Goal: Transaction & Acquisition: Purchase product/service

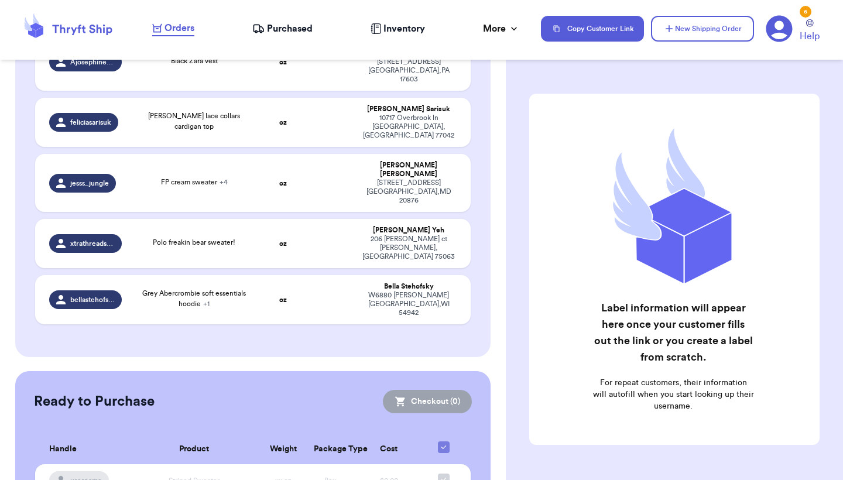
scroll to position [294, 0]
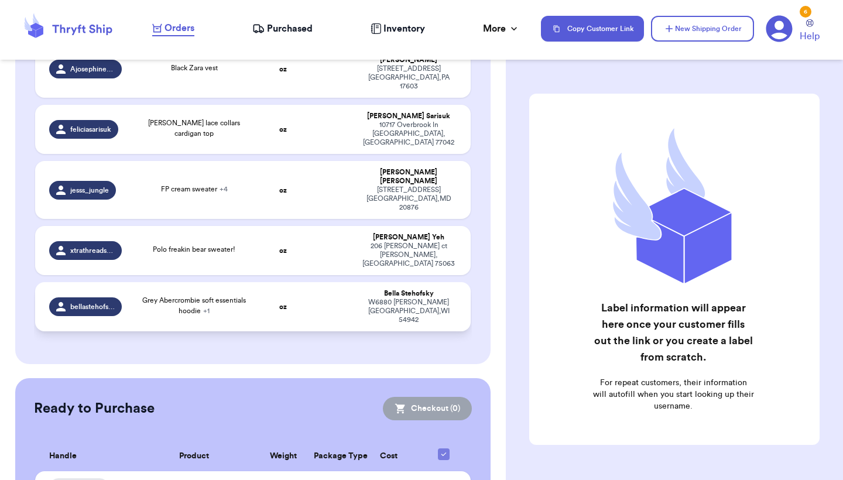
click at [310, 282] on td at bounding box center [330, 306] width 47 height 49
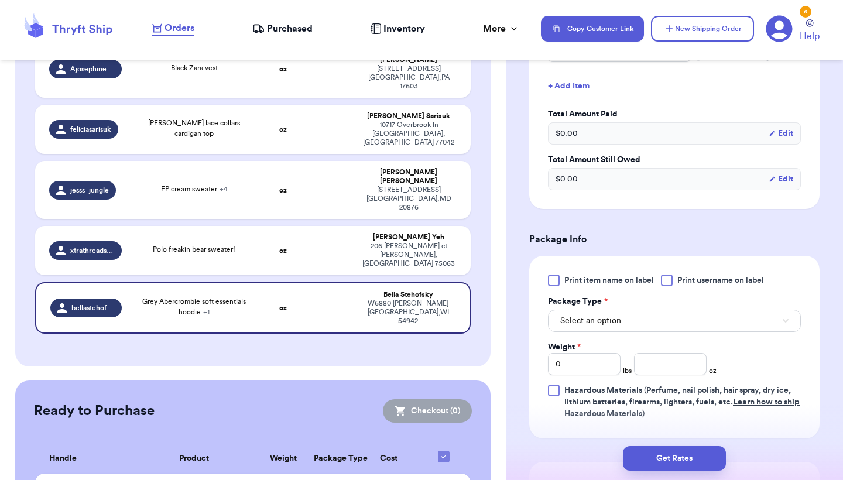
scroll to position [456, 0]
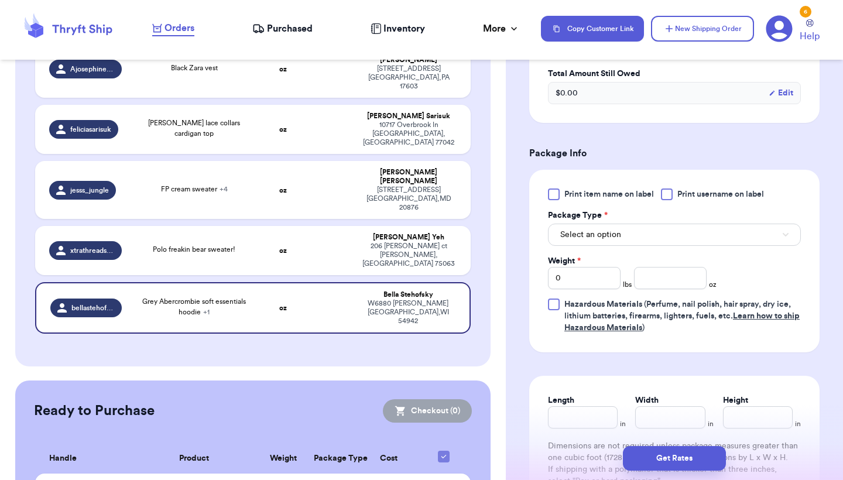
click at [607, 232] on span "Select an option" at bounding box center [590, 235] width 61 height 12
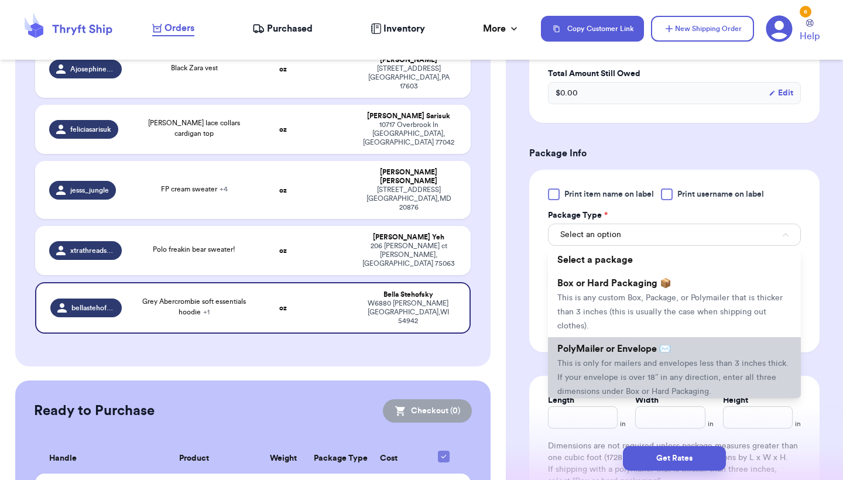
click at [597, 354] on span "PolyMailer or Envelope ✉️" at bounding box center [615, 348] width 114 height 9
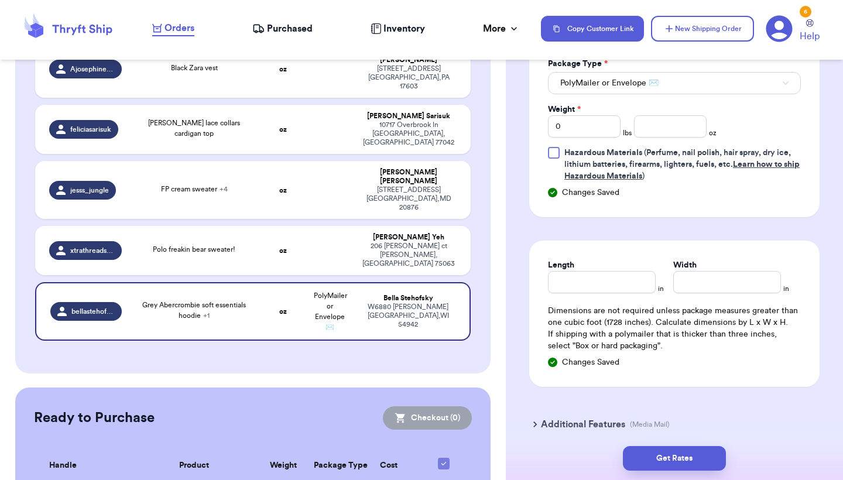
scroll to position [617, 0]
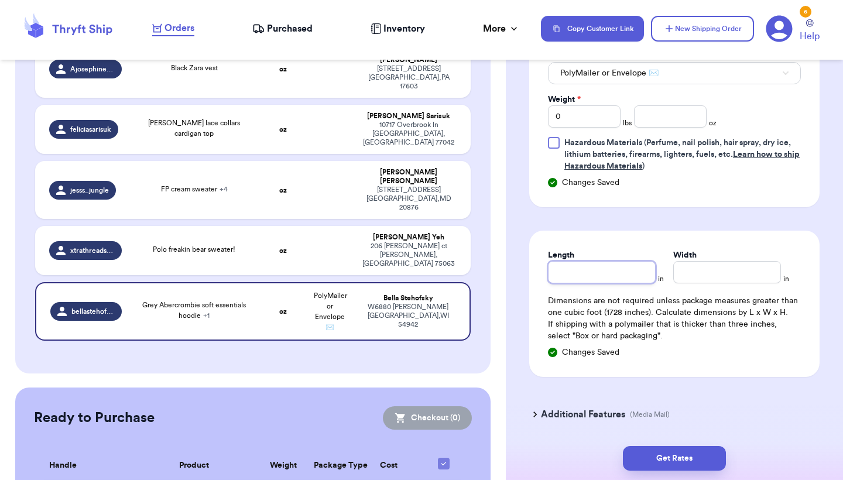
click at [577, 271] on input "Length" at bounding box center [602, 272] width 108 height 22
type input "1"
type input "11"
type input "1"
type input "12"
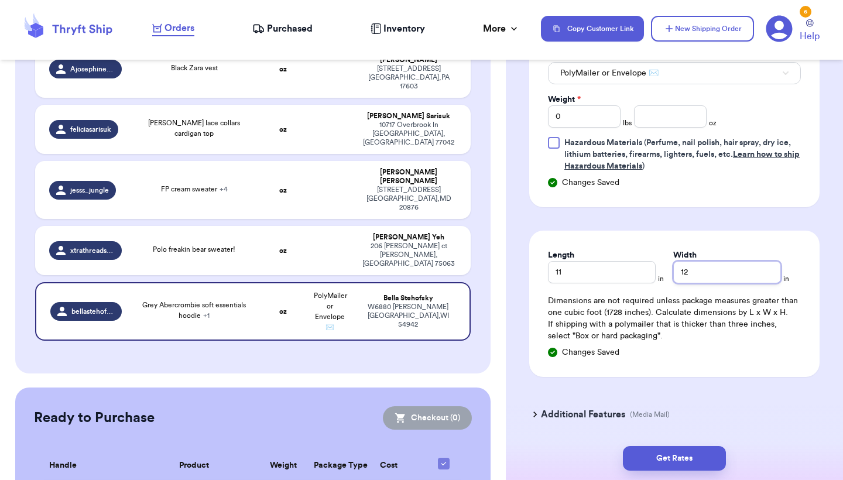
type input "12.5"
click at [597, 127] on input "0" at bounding box center [584, 116] width 73 height 22
type input "1"
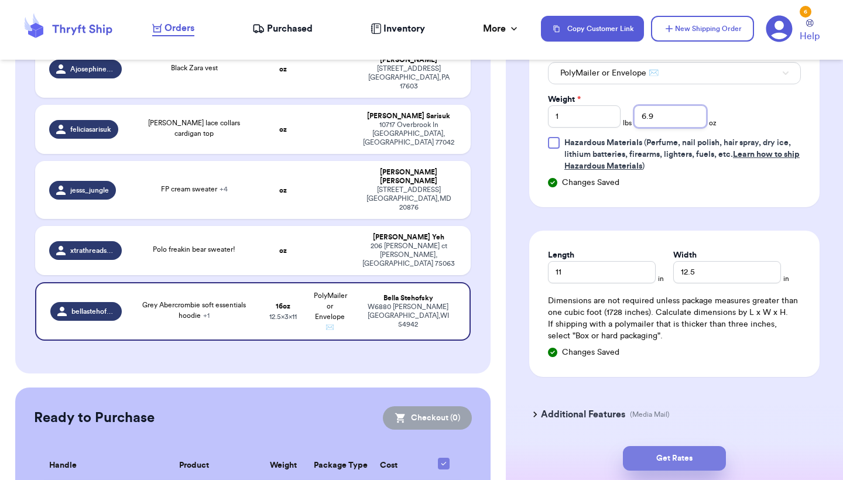
type input "6.9"
click at [649, 456] on button "Get Rates" at bounding box center [674, 458] width 103 height 25
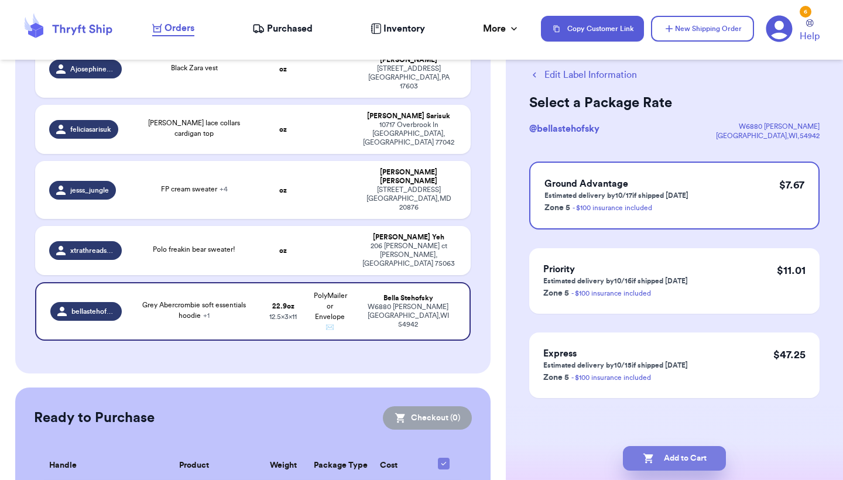
scroll to position [0, 0]
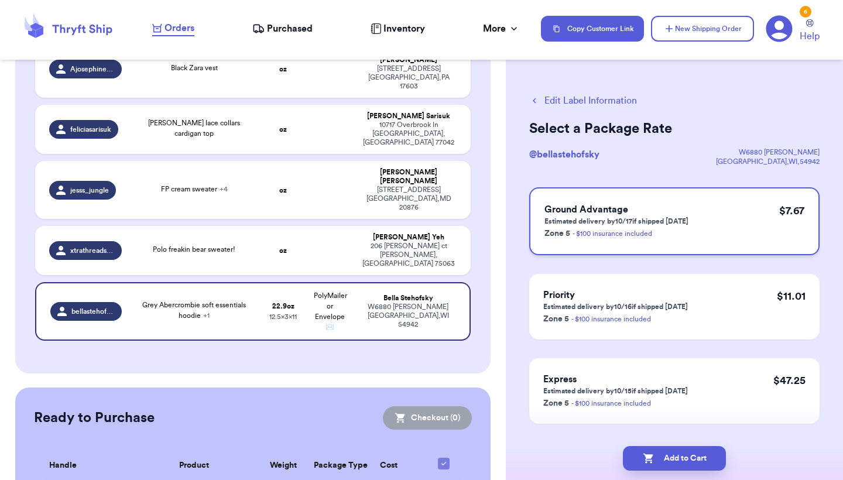
click at [699, 221] on div "Ground Advantage Estimated delivery by 10/17 if shipped today Zone 5 - $100 ins…" at bounding box center [674, 221] width 290 height 68
click at [671, 461] on button "Add to Cart" at bounding box center [674, 458] width 103 height 25
checkbox input "true"
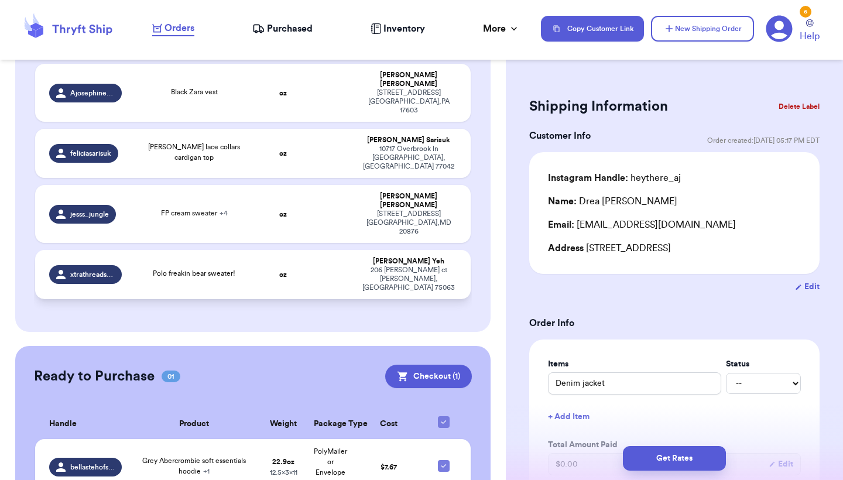
click at [282, 250] on td "oz" at bounding box center [283, 274] width 47 height 49
type input "Polo freakin bear sweater!"
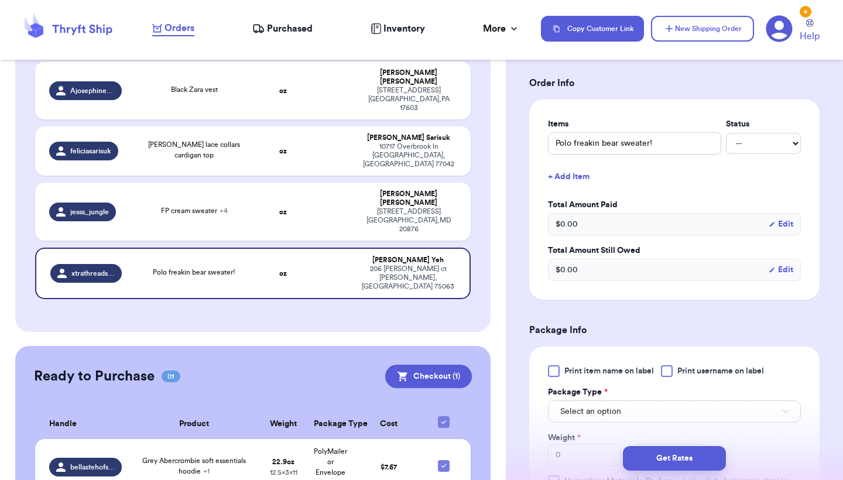
scroll to position [352, 0]
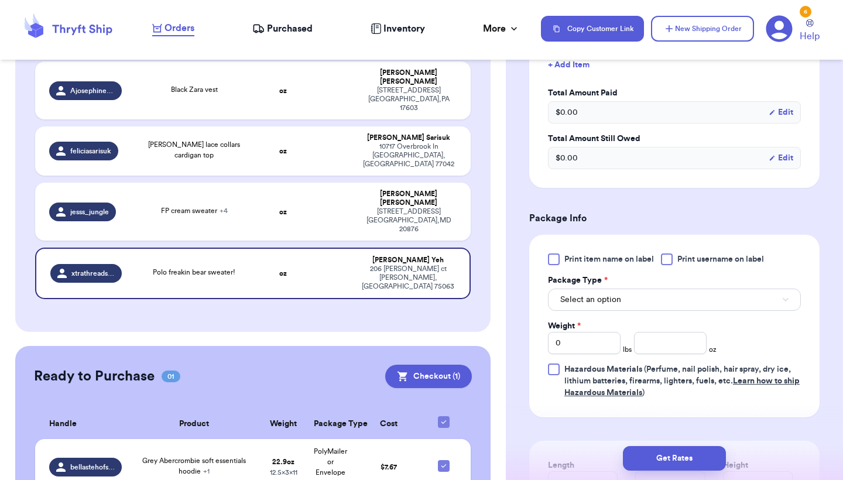
click at [635, 314] on div "Print item name on label Print username on label Package Type * Select an optio…" at bounding box center [674, 326] width 253 height 145
click at [641, 307] on button "Select an option" at bounding box center [674, 300] width 253 height 22
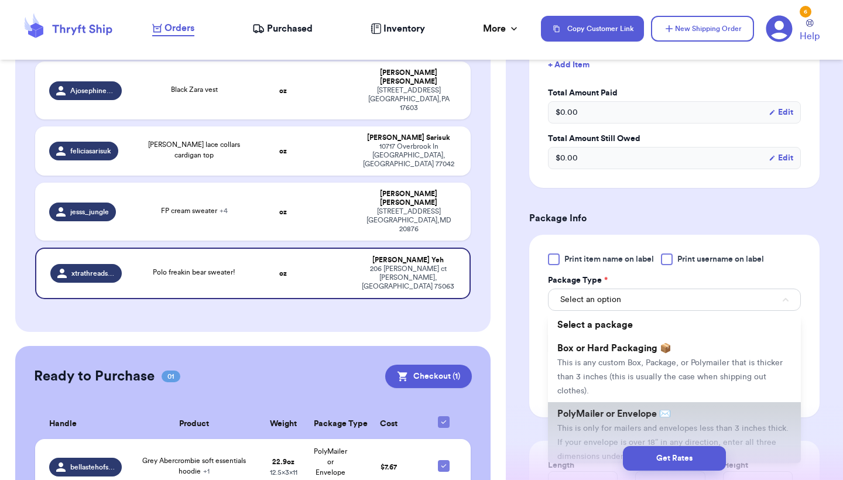
click at [637, 416] on span "PolyMailer or Envelope ✉️" at bounding box center [615, 413] width 114 height 9
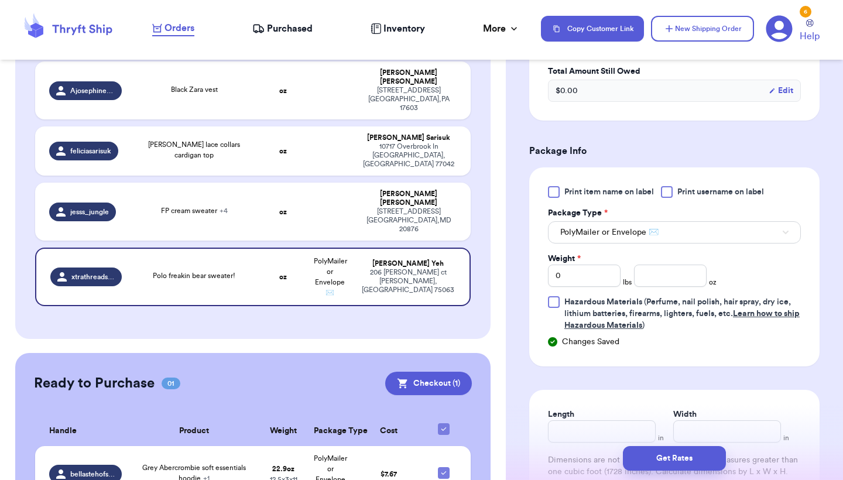
scroll to position [461, 0]
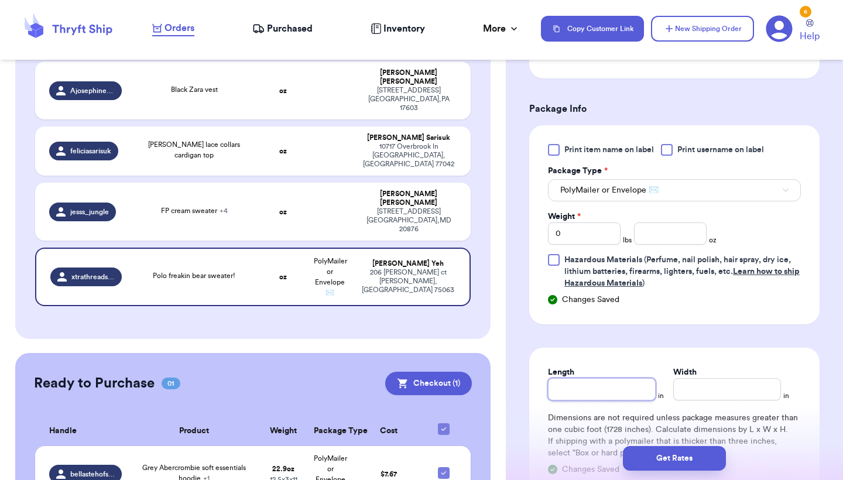
click at [633, 389] on input "Length" at bounding box center [602, 389] width 108 height 22
click at [590, 233] on input "0" at bounding box center [584, 234] width 73 height 22
type input "1"
type input "14"
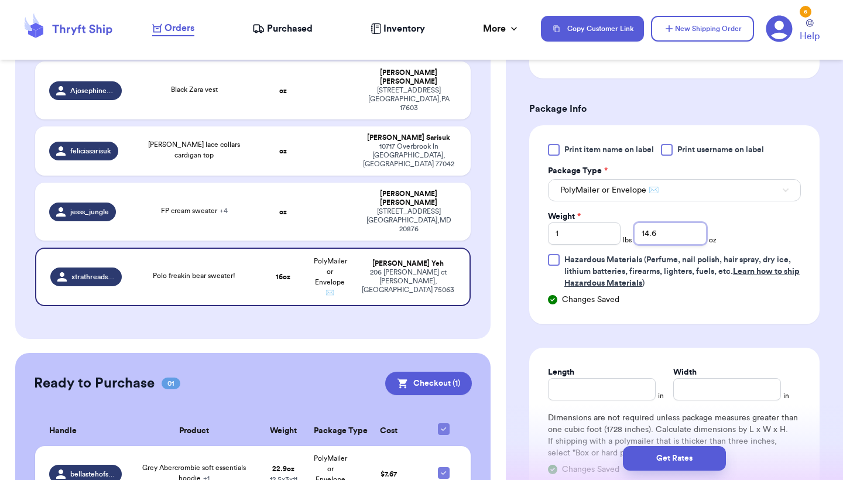
type input "14.6"
click at [562, 404] on div "Length in Width in Dimensions are not required unless package measures greater …" at bounding box center [674, 421] width 290 height 146
click at [575, 390] on input "Length" at bounding box center [602, 389] width 108 height 22
type input "12"
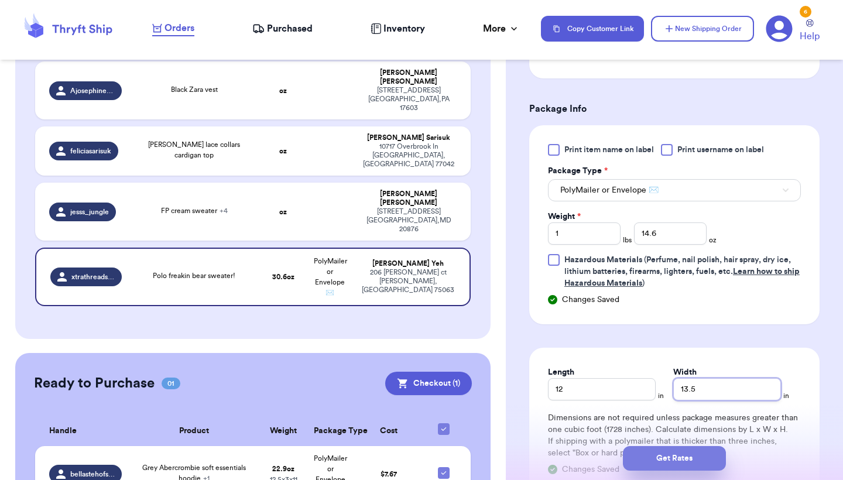
type input "13.5"
click at [659, 464] on button "Get Rates" at bounding box center [674, 458] width 103 height 25
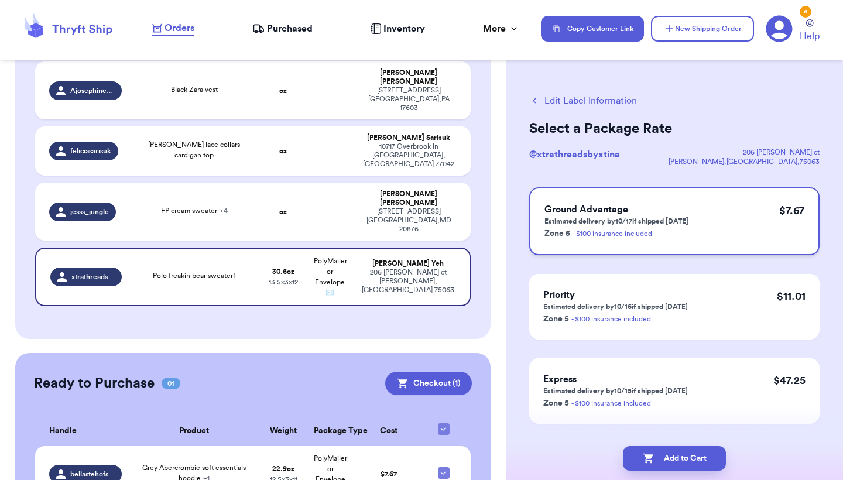
click at [678, 228] on p "Zone 5 - $100 insurance included" at bounding box center [617, 233] width 144 height 14
click at [653, 449] on button "Add to Cart" at bounding box center [674, 458] width 103 height 25
checkbox input "true"
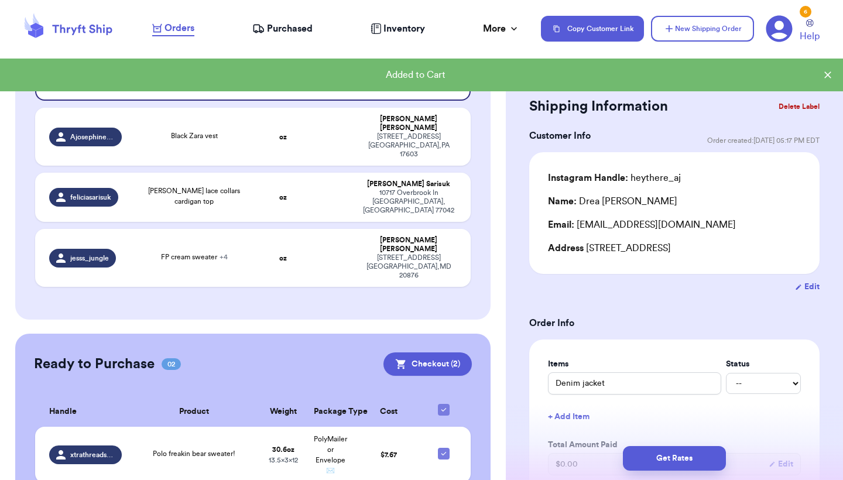
scroll to position [223, 0]
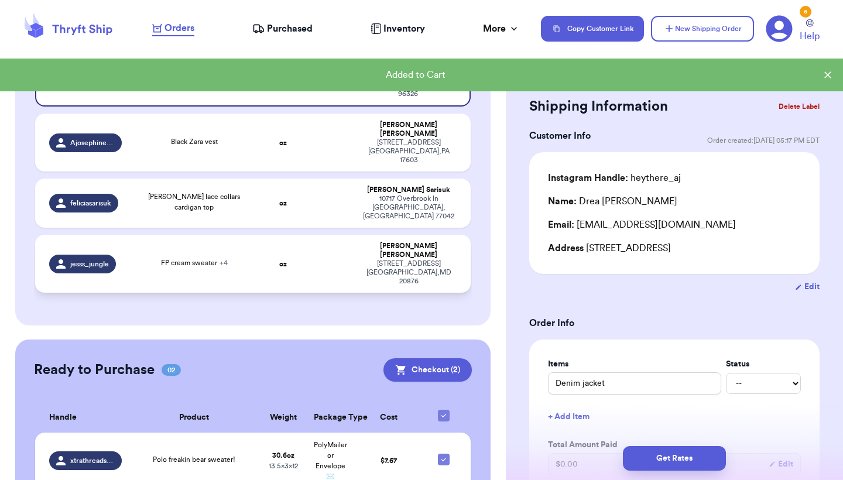
click at [328, 240] on td at bounding box center [330, 264] width 47 height 58
type input "FP cream sweater"
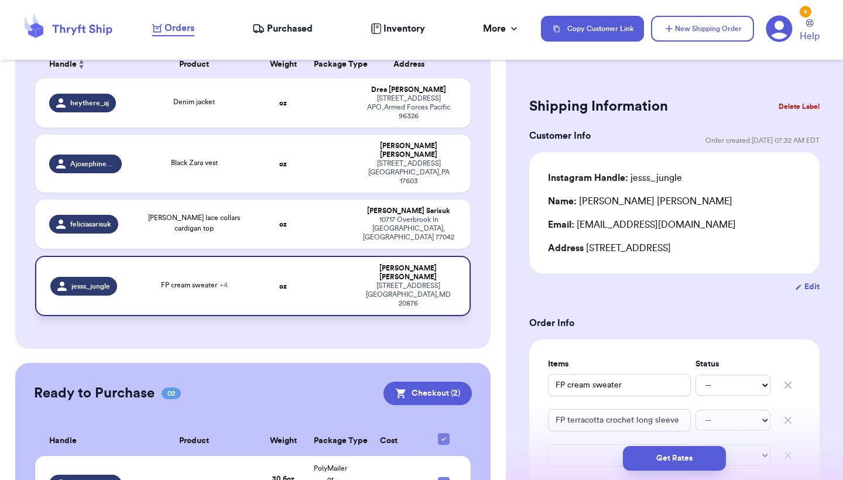
scroll to position [188, 0]
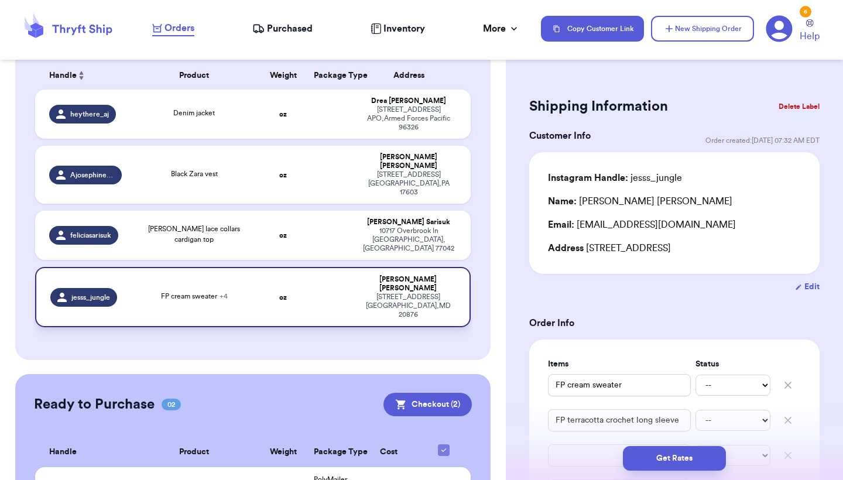
click at [295, 267] on td "oz" at bounding box center [283, 297] width 47 height 60
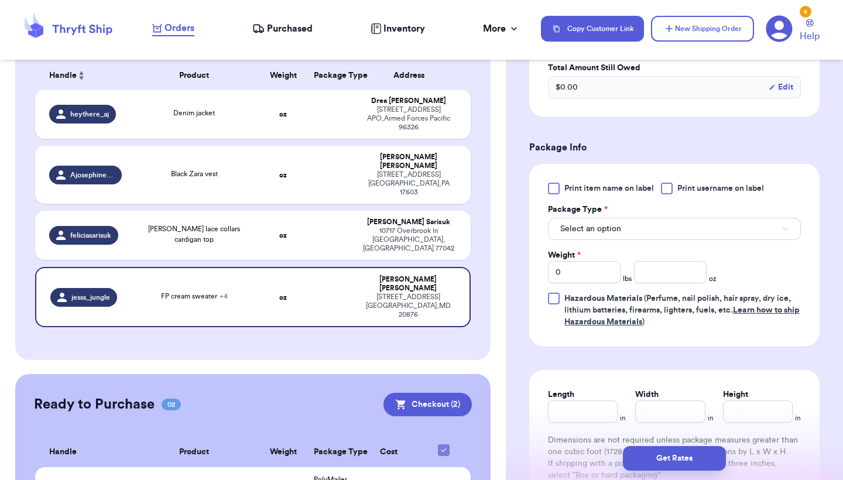
scroll to position [586, 0]
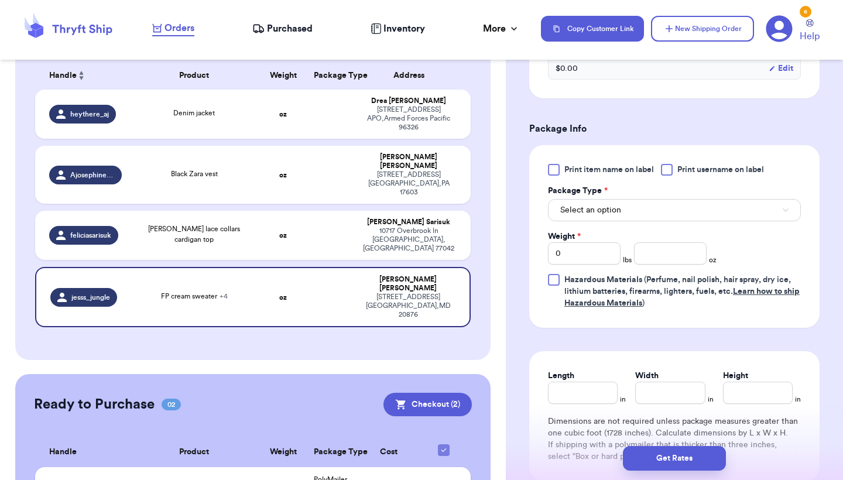
click at [692, 221] on button "Select an option" at bounding box center [674, 210] width 253 height 22
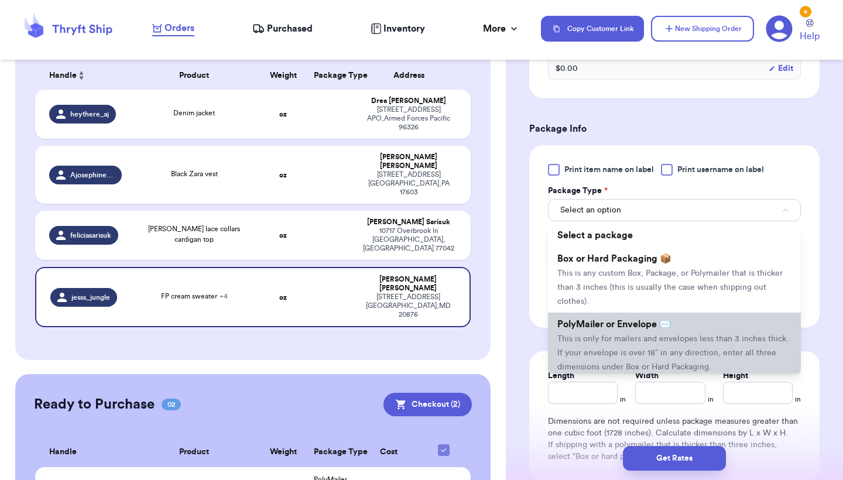
click at [627, 353] on span "This is only for mailers and envelopes less than 3 inches thick. If your envelo…" at bounding box center [673, 353] width 231 height 36
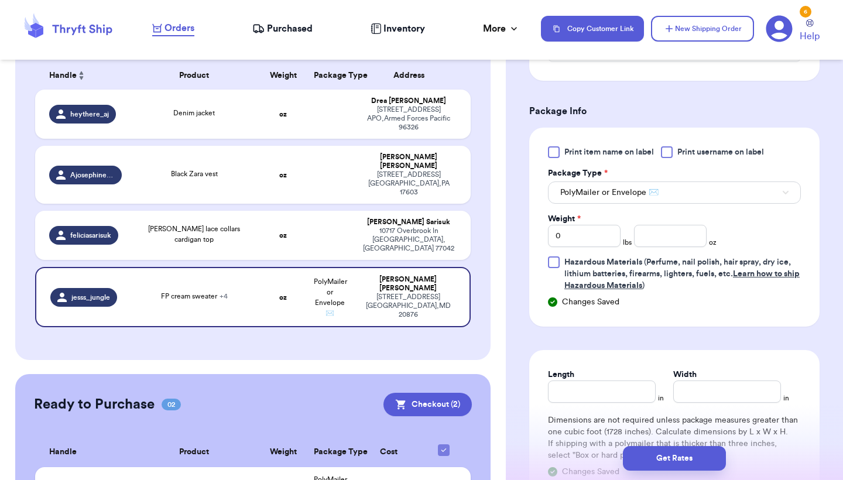
scroll to position [605, 0]
click at [581, 401] on input "Length" at bounding box center [602, 390] width 108 height 22
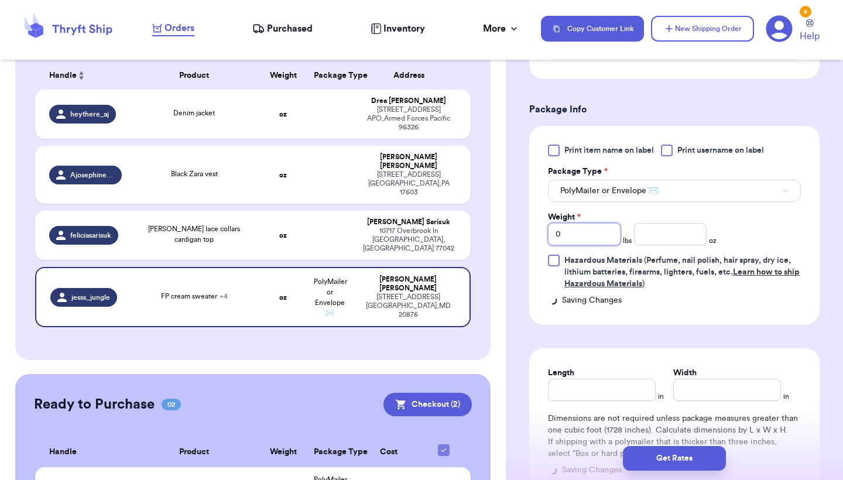
click at [598, 245] on input "0" at bounding box center [584, 234] width 73 height 22
type input "3"
type input "13.9"
click at [606, 401] on input "Length" at bounding box center [602, 390] width 108 height 22
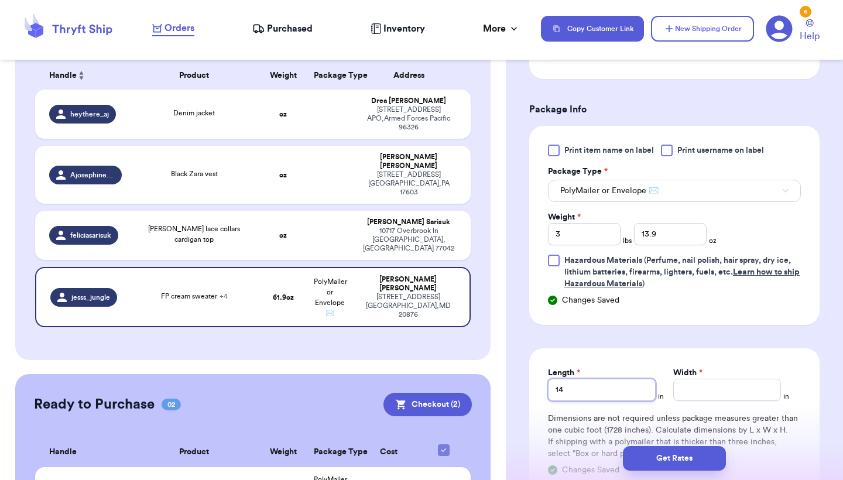
type input "14"
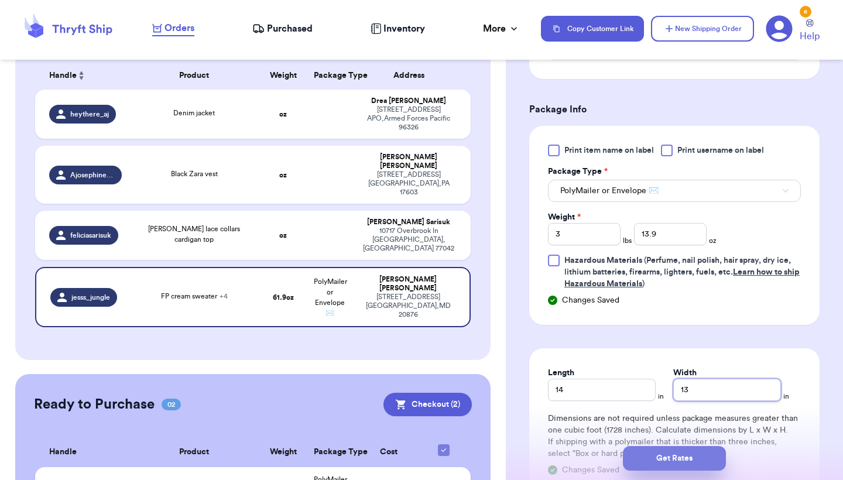
type input "13"
click at [654, 455] on button "Get Rates" at bounding box center [674, 458] width 103 height 25
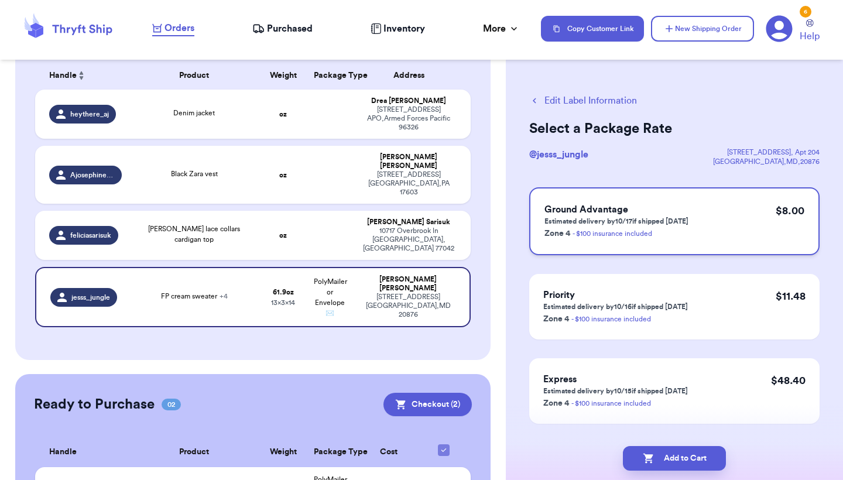
click at [735, 244] on div "Ground Advantage Estimated delivery by 10/17 if shipped today Zone 4 - $100 ins…" at bounding box center [674, 221] width 290 height 68
click at [669, 456] on button "Add to Cart" at bounding box center [674, 458] width 103 height 25
checkbox input "true"
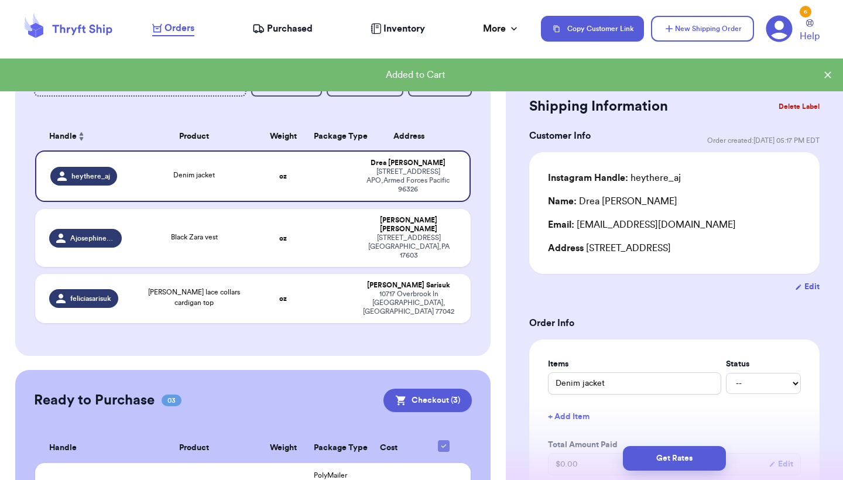
scroll to position [124, 0]
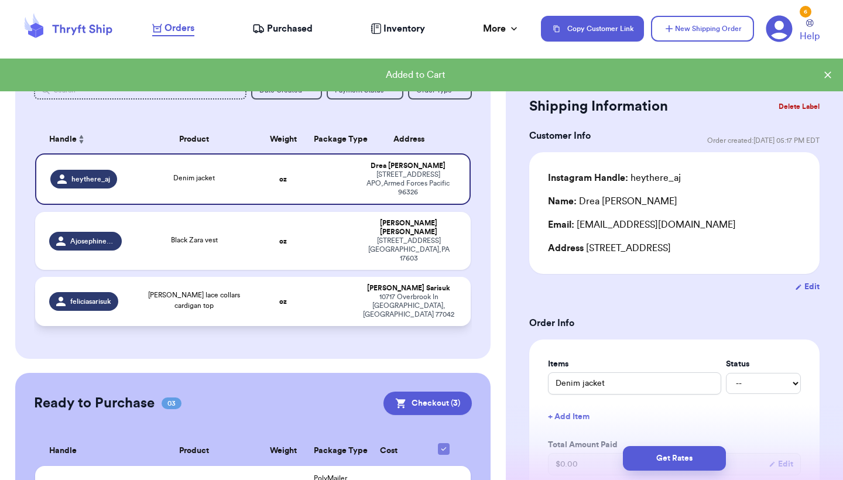
click at [320, 285] on td at bounding box center [330, 301] width 47 height 49
type input "[PERSON_NAME] lace collars cardigan top"
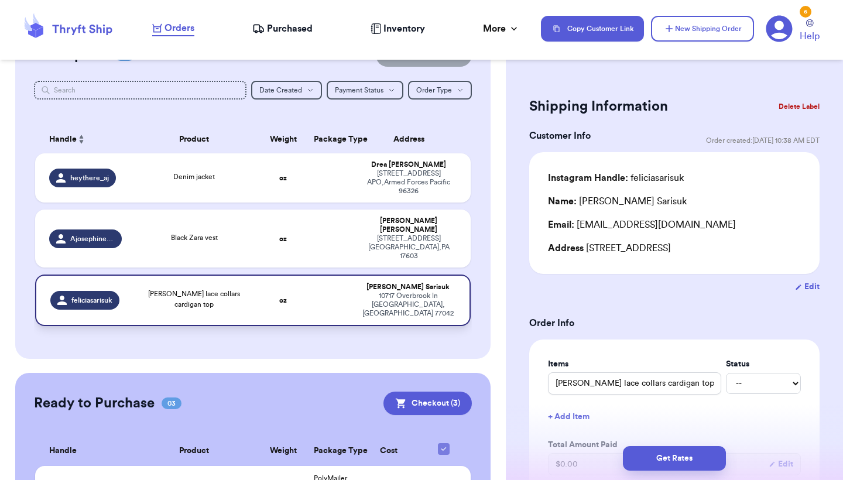
click at [320, 285] on td at bounding box center [330, 301] width 47 height 52
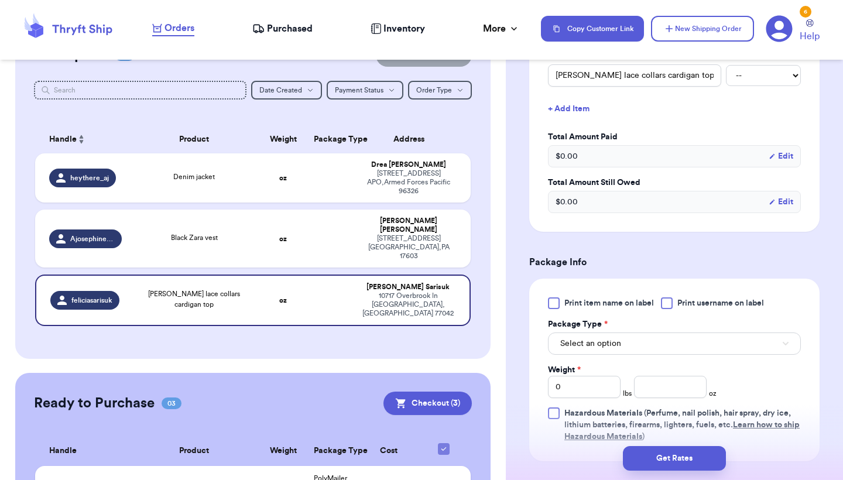
scroll to position [403, 0]
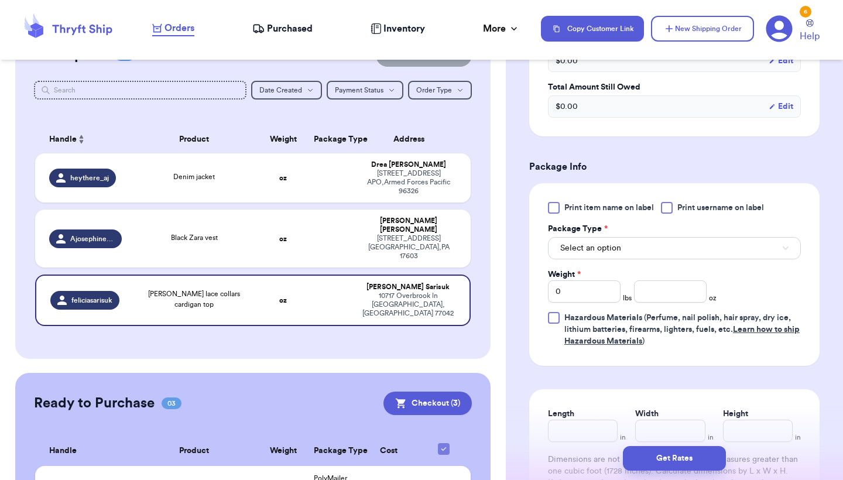
click at [634, 259] on button "Select an option" at bounding box center [674, 248] width 253 height 22
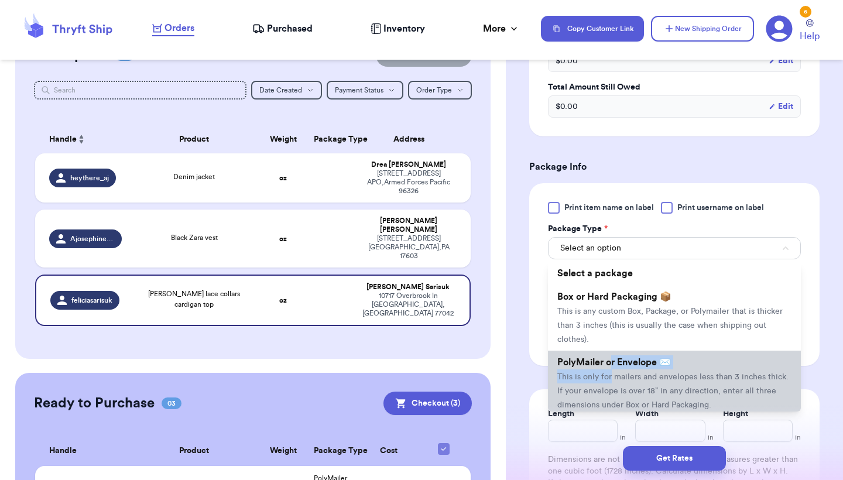
click at [610, 372] on li "PolyMailer or Envelope ✉️ This is only for mailers and envelopes less than 3 in…" at bounding box center [674, 384] width 253 height 66
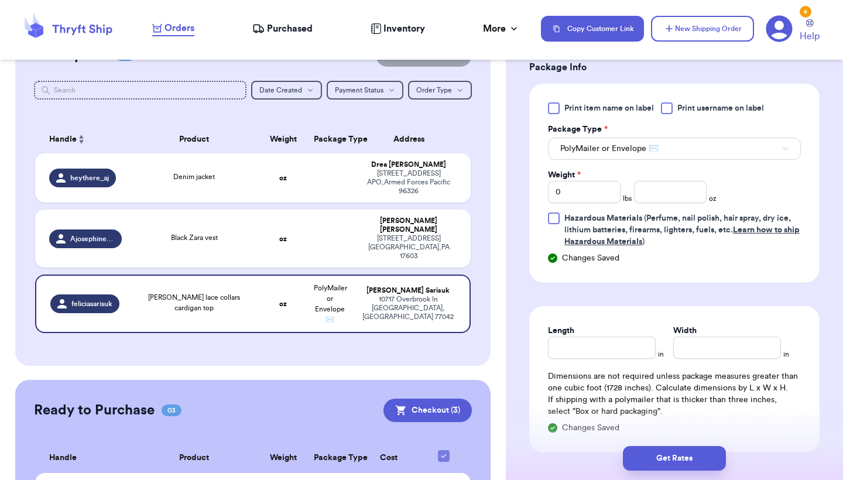
scroll to position [528, 0]
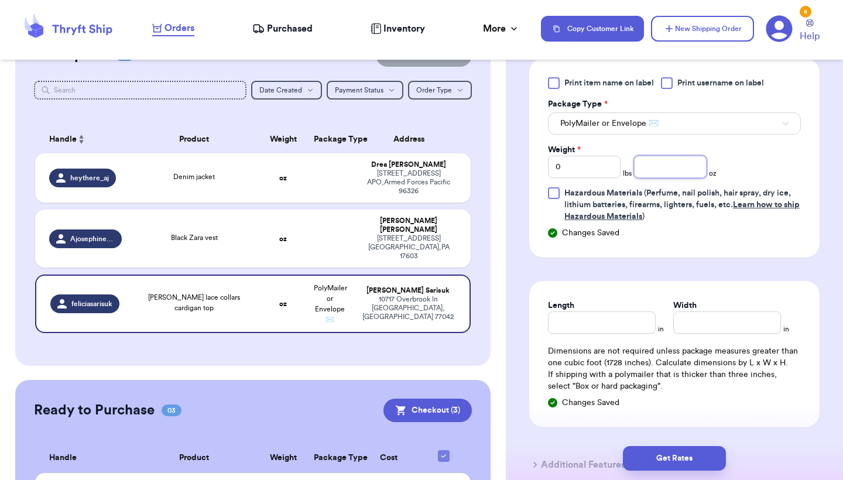
click at [682, 169] on input "number" at bounding box center [670, 167] width 73 height 22
type input "15.8"
click at [612, 318] on input "Length" at bounding box center [602, 323] width 108 height 22
type input "10"
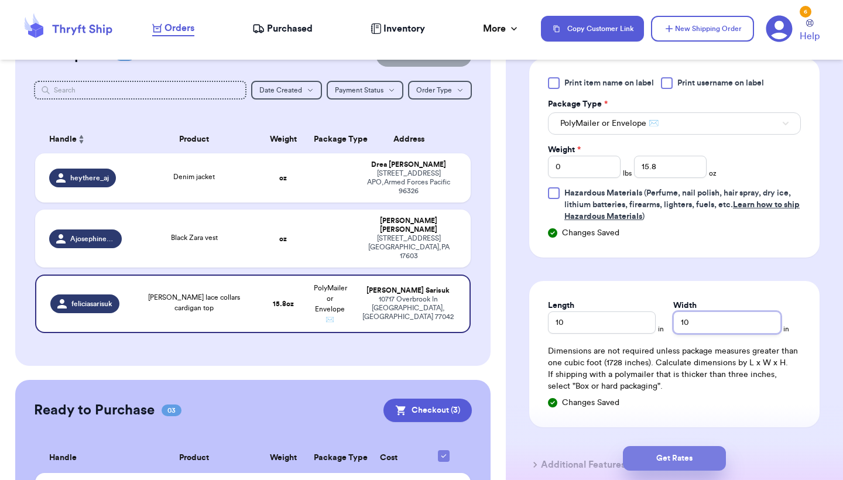
type input "10"
click at [658, 457] on button "Get Rates" at bounding box center [674, 458] width 103 height 25
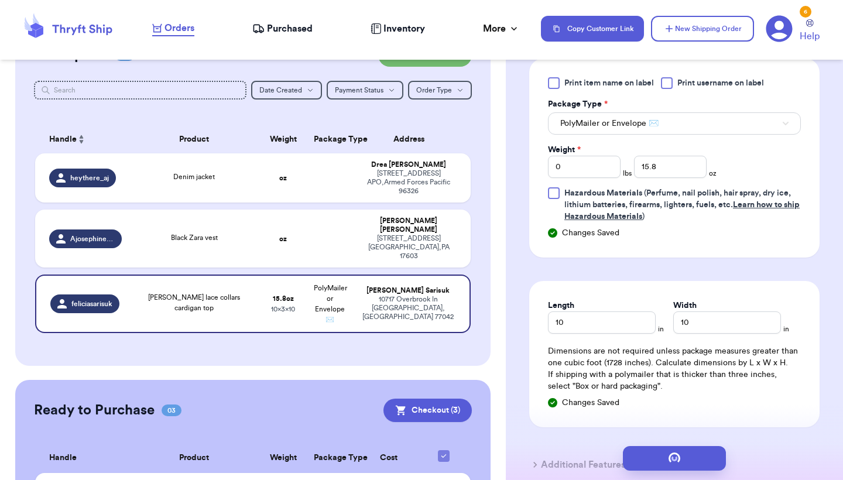
scroll to position [0, 0]
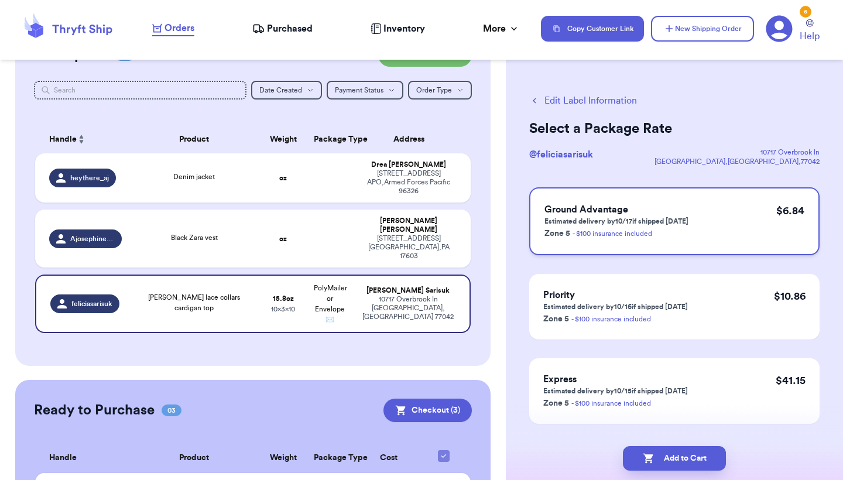
click at [671, 222] on p "Estimated delivery by 10/17 if shipped today" at bounding box center [617, 221] width 144 height 9
click at [665, 453] on button "Add to Cart" at bounding box center [674, 458] width 103 height 25
checkbox input "true"
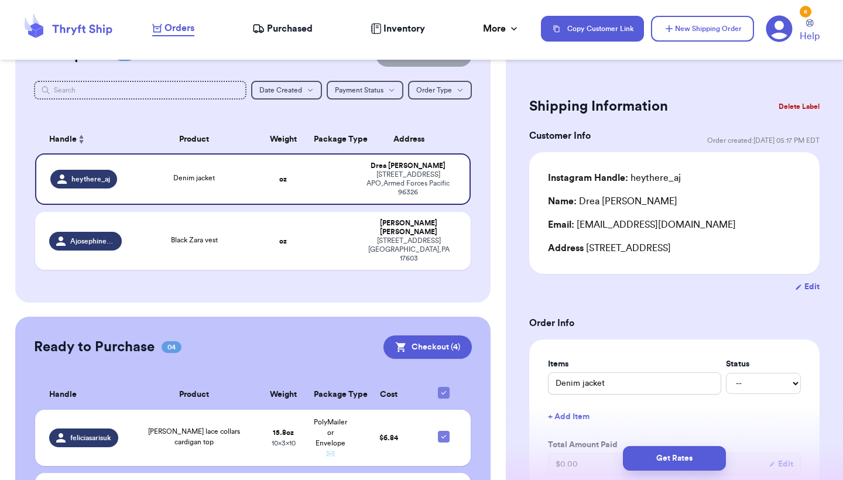
click at [466, 250] on table "Handle Product Weight Package Type Address heythere_aj Denim jacket oz Drea Wil…" at bounding box center [253, 201] width 438 height 166
click at [461, 244] on td "Amanda Hoch 1046 COLUMBIA AVE Lancaster , PA 17603" at bounding box center [412, 241] width 117 height 58
type input "Black Zara vest"
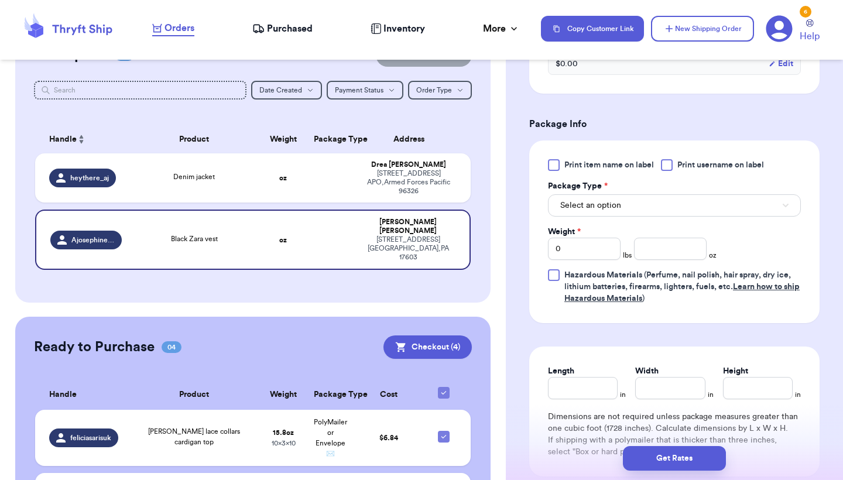
scroll to position [474, 0]
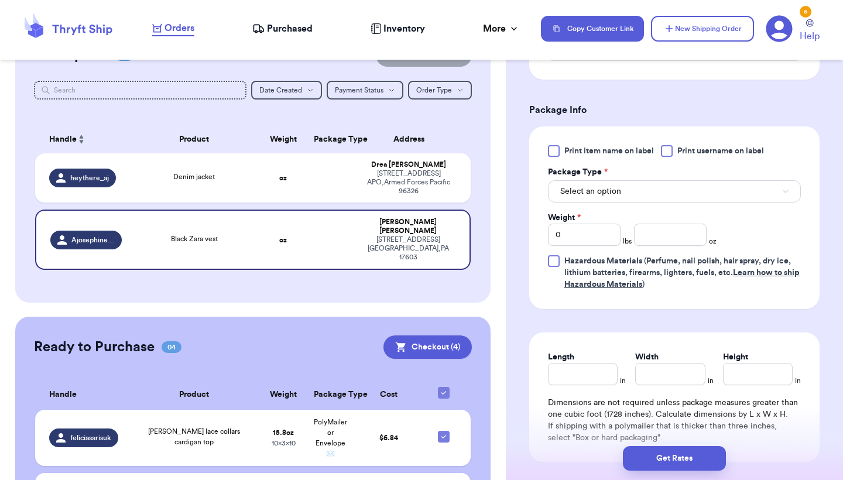
click at [714, 180] on button "Select an option" at bounding box center [674, 191] width 253 height 22
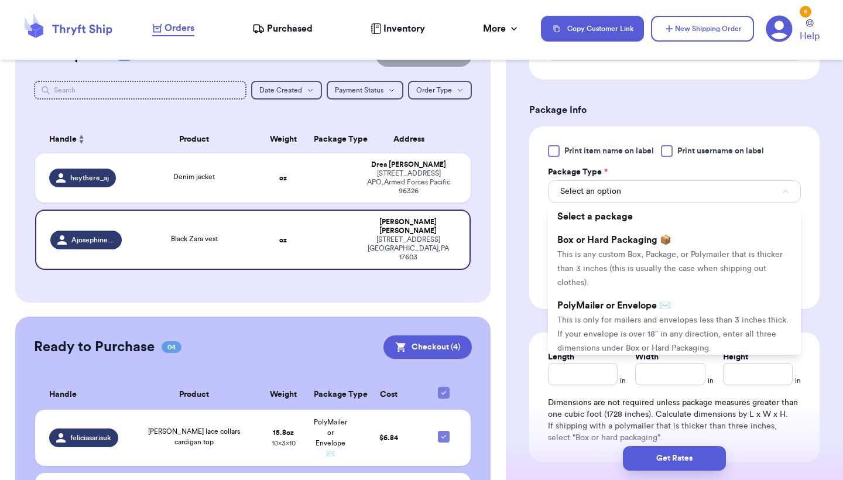
click at [657, 302] on li "PolyMailer or Envelope ✉️ This is only for mailers and envelopes less than 3 in…" at bounding box center [674, 327] width 253 height 66
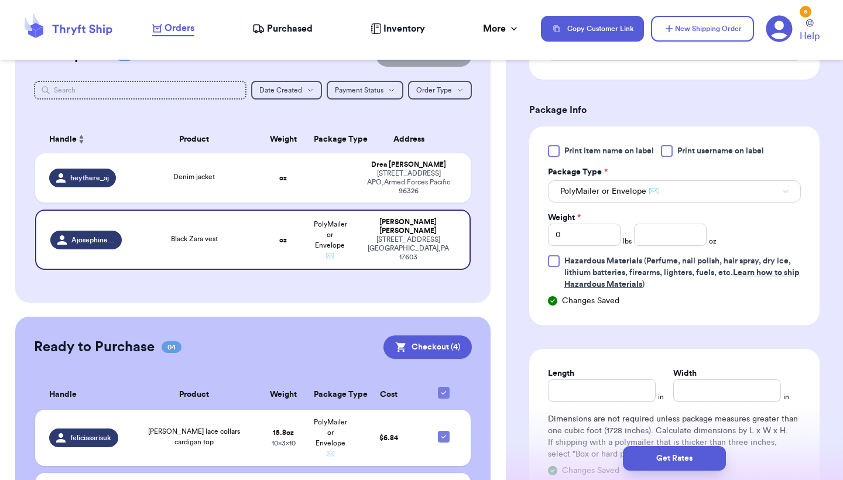
click at [603, 368] on div "Length" at bounding box center [602, 374] width 108 height 12
click at [596, 379] on input "Length" at bounding box center [602, 390] width 108 height 22
type input "1"
type input "10"
type input "10.6"
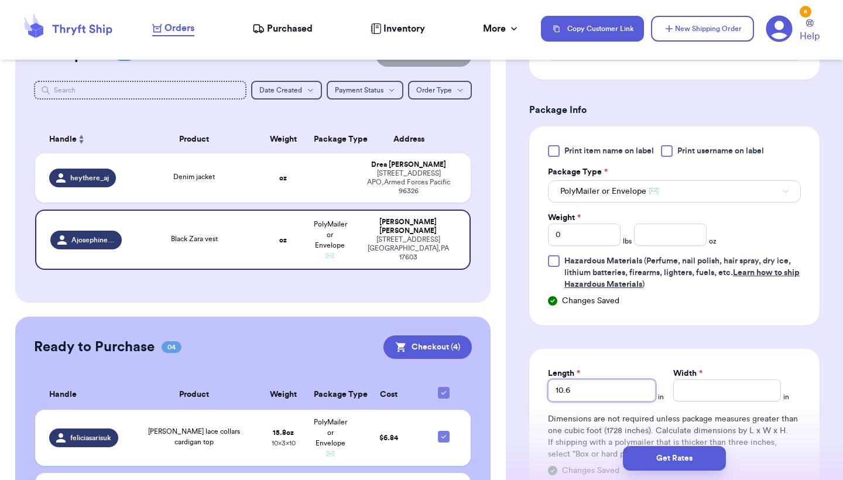
type input "10"
type input "10.5"
type input "1"
type input "10"
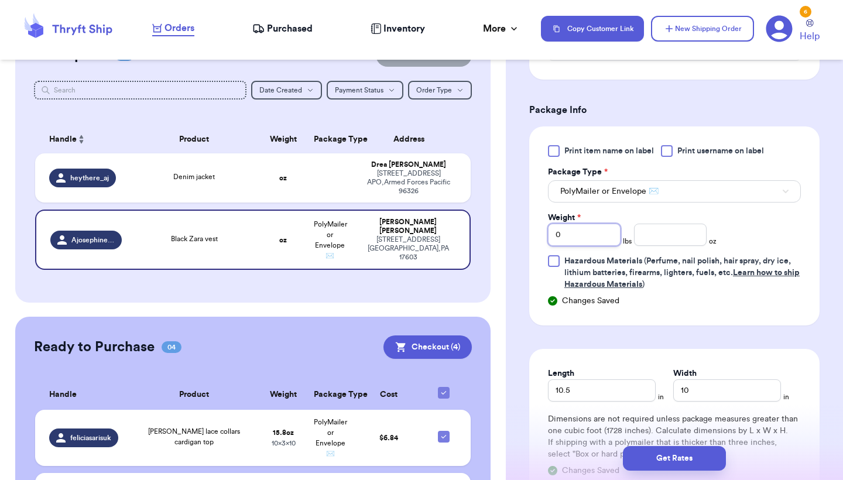
click at [598, 232] on input "0" at bounding box center [584, 235] width 73 height 22
click at [645, 224] on input "number" at bounding box center [670, 235] width 73 height 22
type input "13.8"
click at [661, 471] on div "Get Rates" at bounding box center [674, 458] width 337 height 43
click at [592, 295] on span "Changes Saved" at bounding box center [590, 301] width 57 height 12
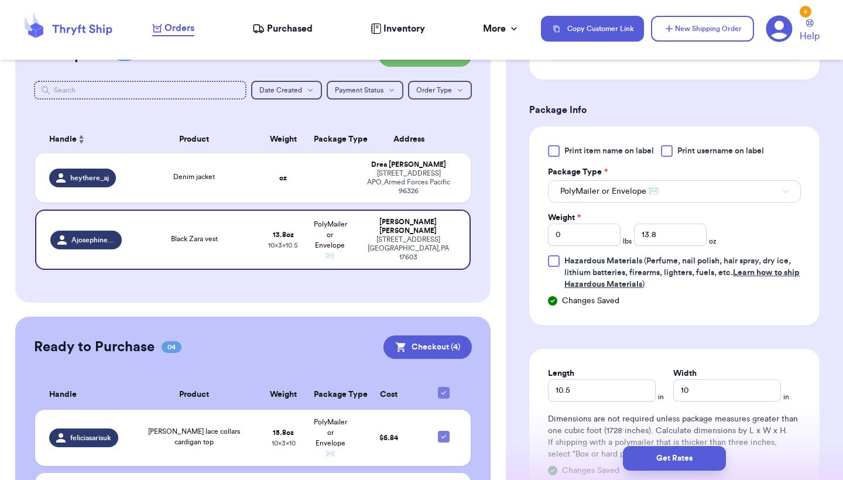
click at [555, 296] on icon at bounding box center [552, 300] width 9 height 9
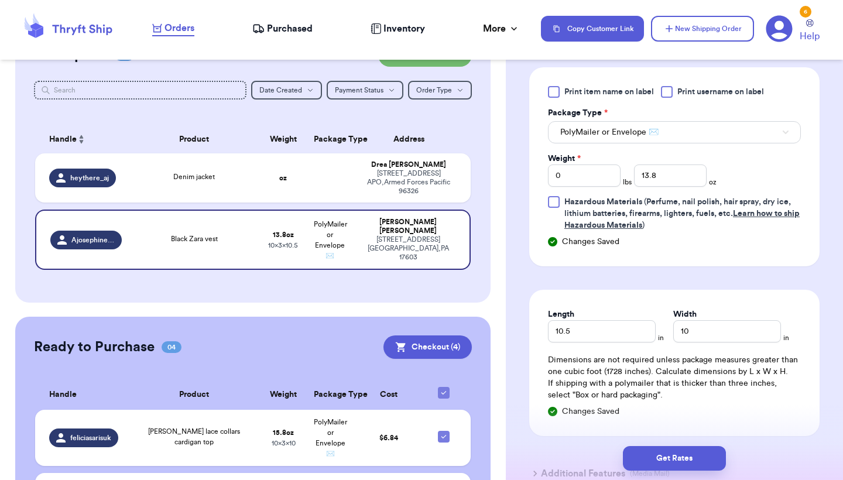
scroll to position [535, 0]
click at [550, 406] on icon at bounding box center [552, 410] width 9 height 9
click at [592, 405] on span "Changes Saved" at bounding box center [590, 411] width 57 height 12
click at [658, 452] on button "Get Rates" at bounding box center [674, 458] width 103 height 25
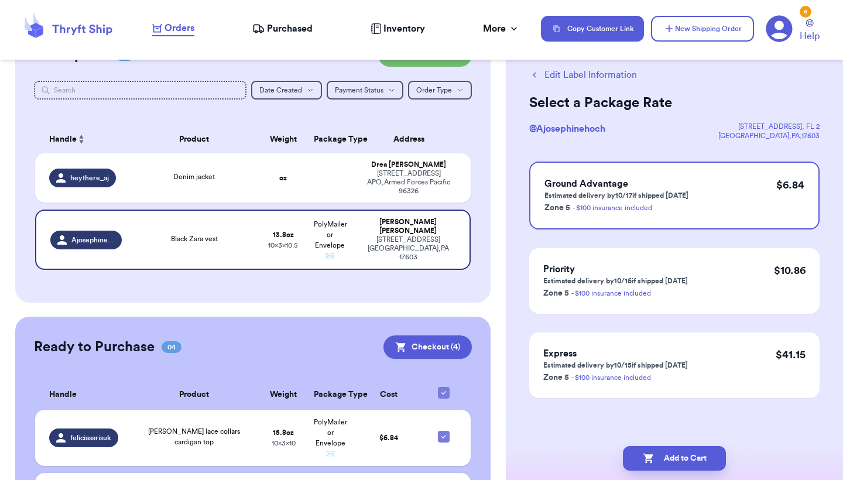
scroll to position [0, 0]
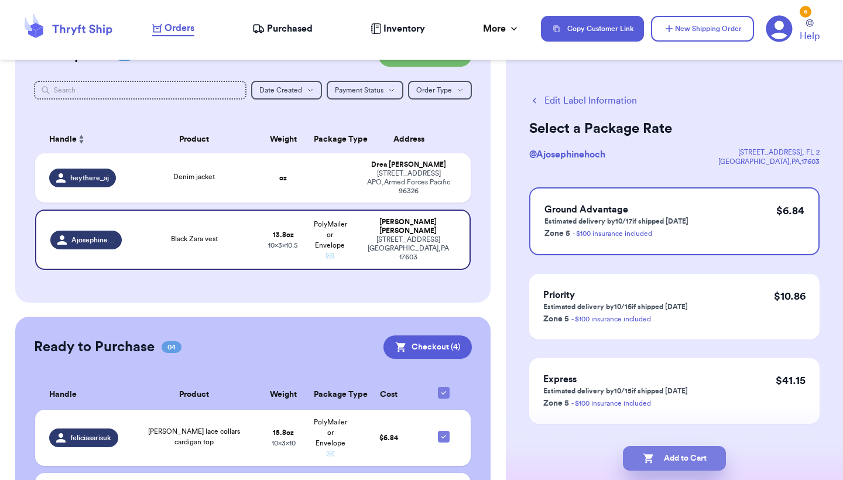
click at [660, 453] on button "Add to Cart" at bounding box center [674, 458] width 103 height 25
checkbox input "true"
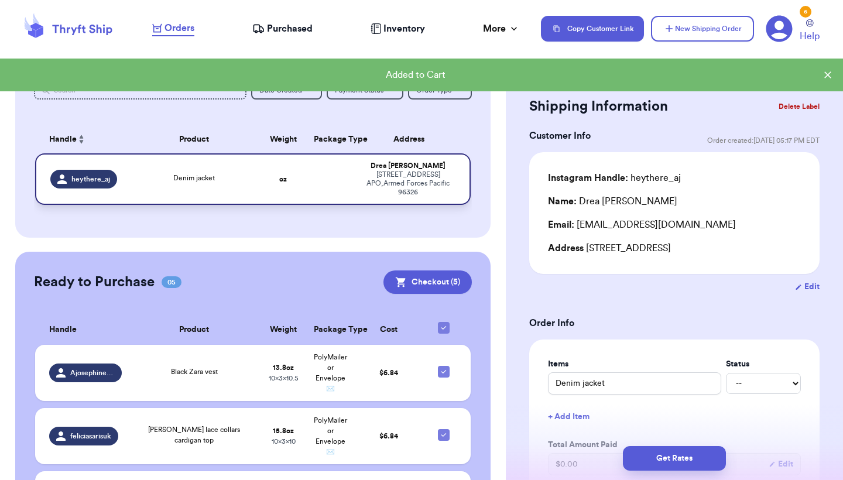
click at [454, 179] on div "PSC 78 Box 3968 APO , Armed Forces Pacific 96326" at bounding box center [408, 183] width 95 height 26
click at [454, 180] on div "PSC 78 Box 3968 APO , Armed Forces Pacific 96326" at bounding box center [408, 183] width 95 height 26
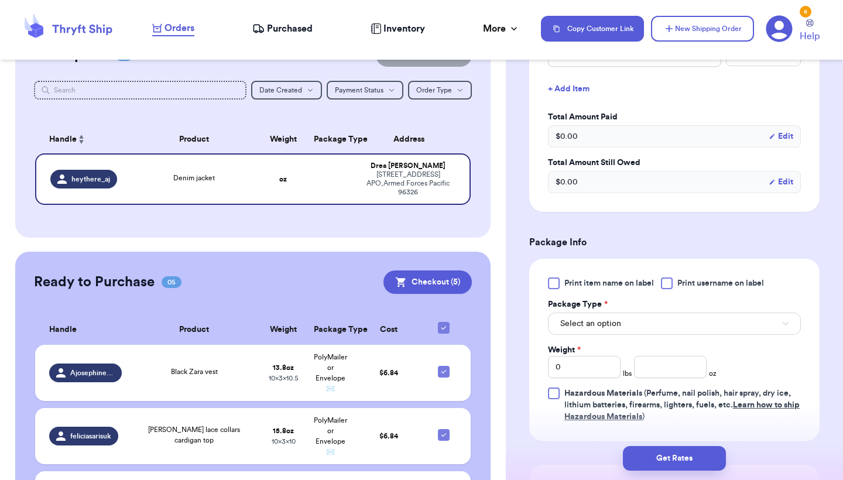
scroll to position [485, 0]
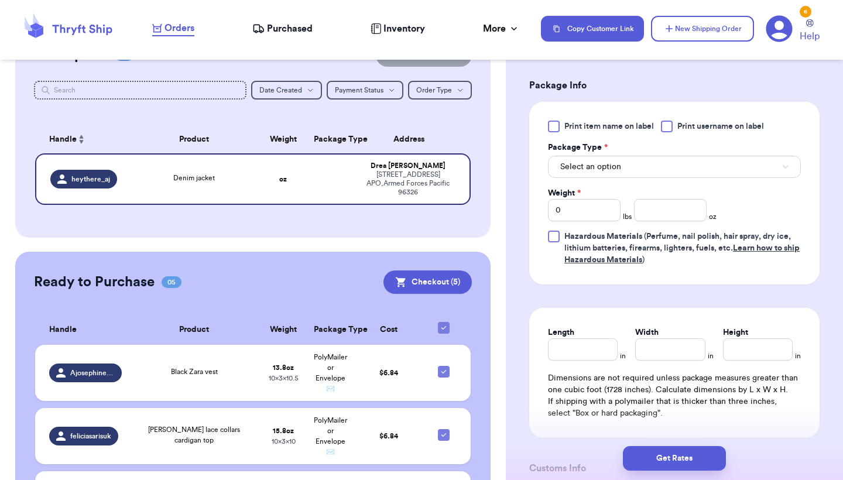
click at [623, 178] on button "Select an option" at bounding box center [674, 167] width 253 height 22
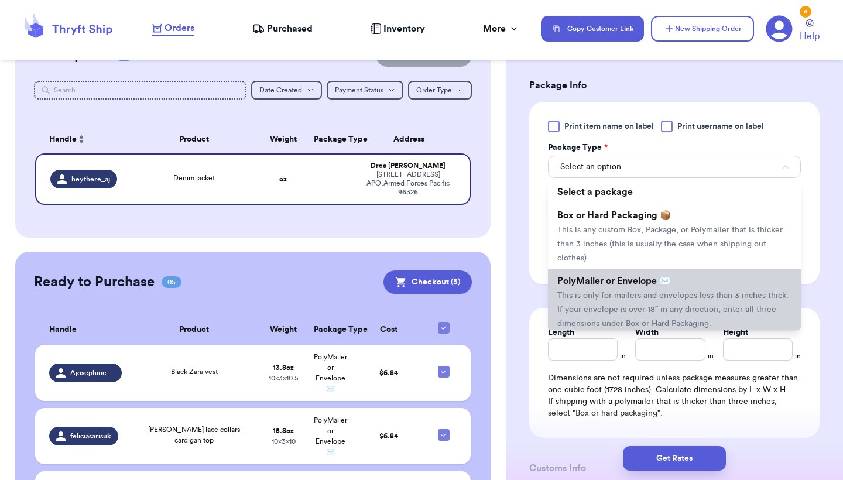
click at [604, 317] on span "This is only for mailers and envelopes less than 3 inches thick. If your envelo…" at bounding box center [673, 310] width 231 height 36
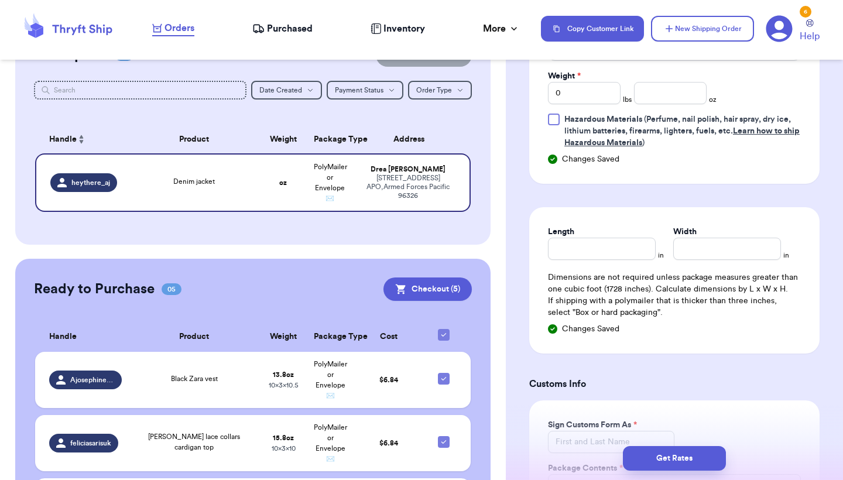
scroll to position [658, 0]
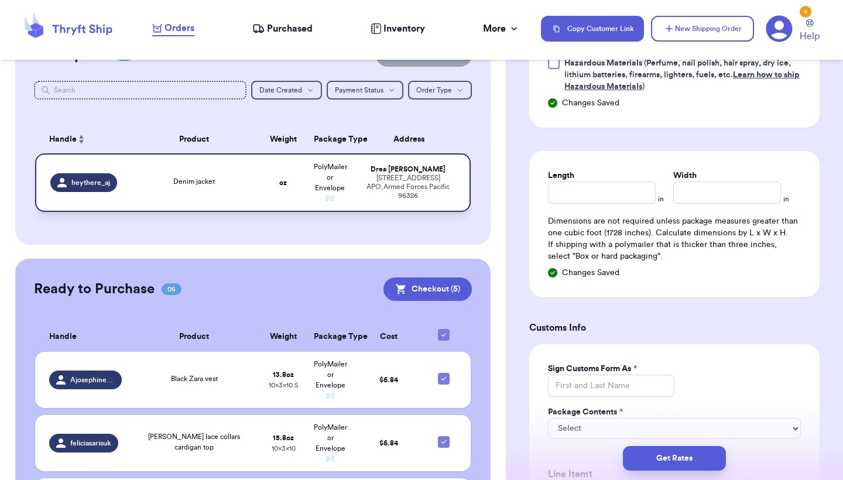
click at [406, 174] on div "Drea Williams" at bounding box center [408, 169] width 95 height 9
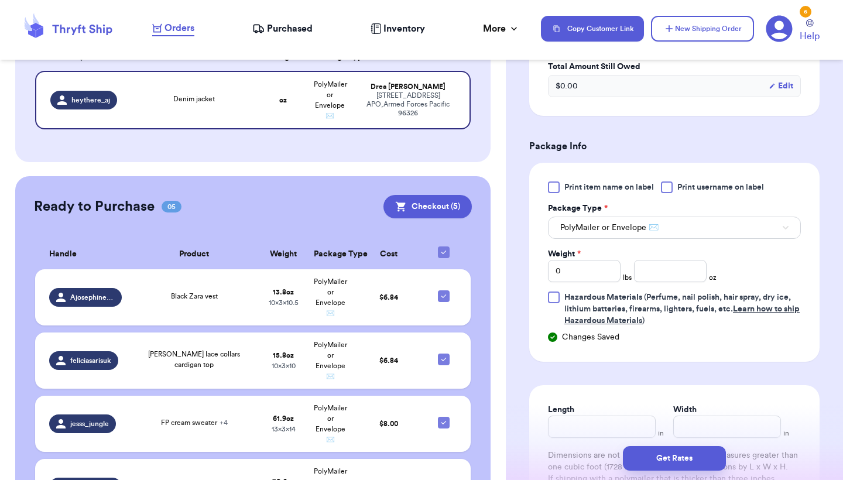
scroll to position [418, 0]
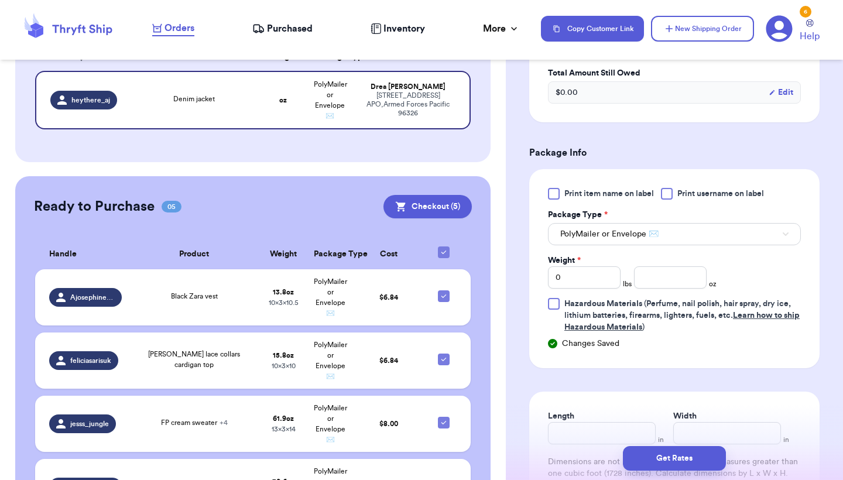
click at [635, 240] on span "PolyMailer or Envelope ✉️" at bounding box center [609, 234] width 98 height 12
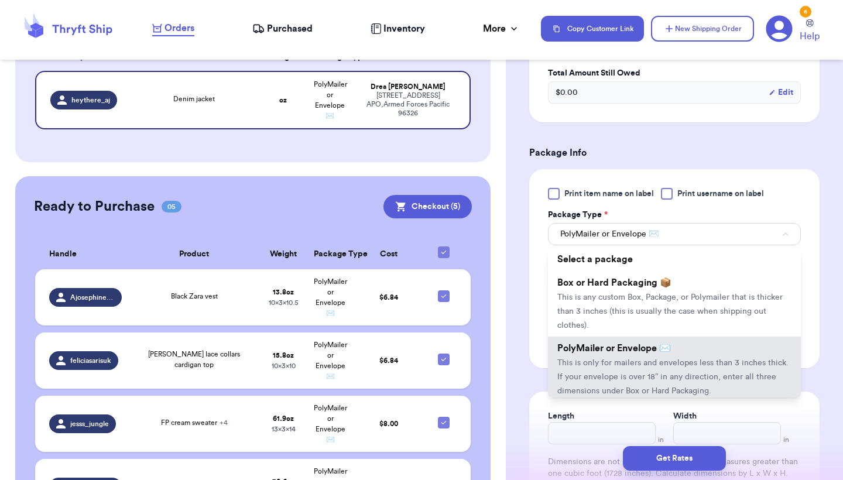
click at [635, 240] on span "PolyMailer or Envelope ✉️" at bounding box center [609, 234] width 98 height 12
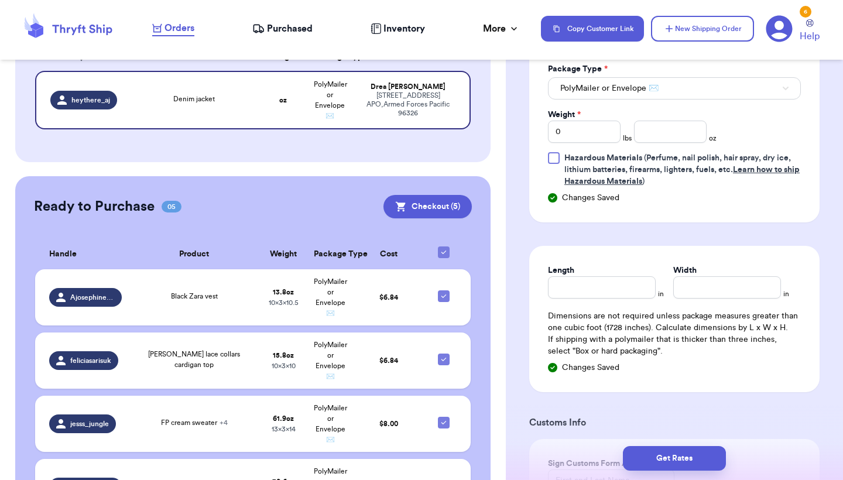
scroll to position [569, 0]
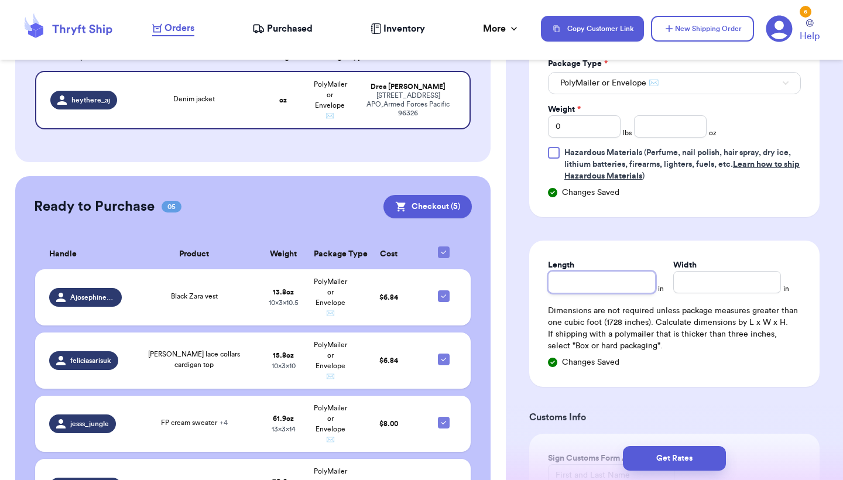
click at [623, 293] on input "Length" at bounding box center [602, 282] width 108 height 22
type input "1"
type input "18"
type input "1"
type input "14"
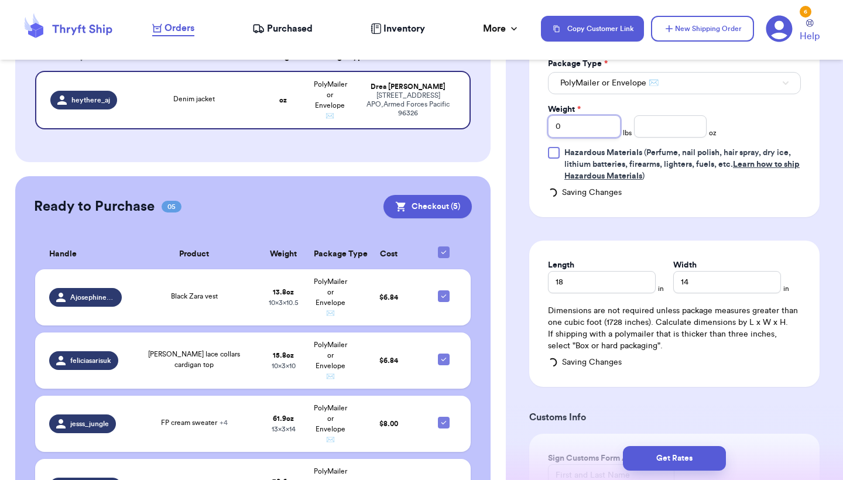
click at [607, 138] on input "0" at bounding box center [584, 126] width 73 height 22
type input "2"
type input "6"
click at [683, 444] on div "Get Rates" at bounding box center [674, 458] width 337 height 43
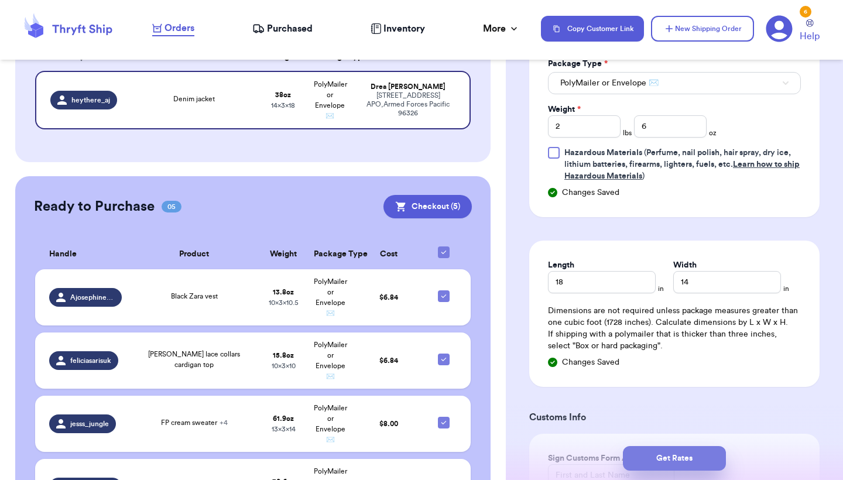
click at [681, 454] on button "Get Rates" at bounding box center [674, 458] width 103 height 25
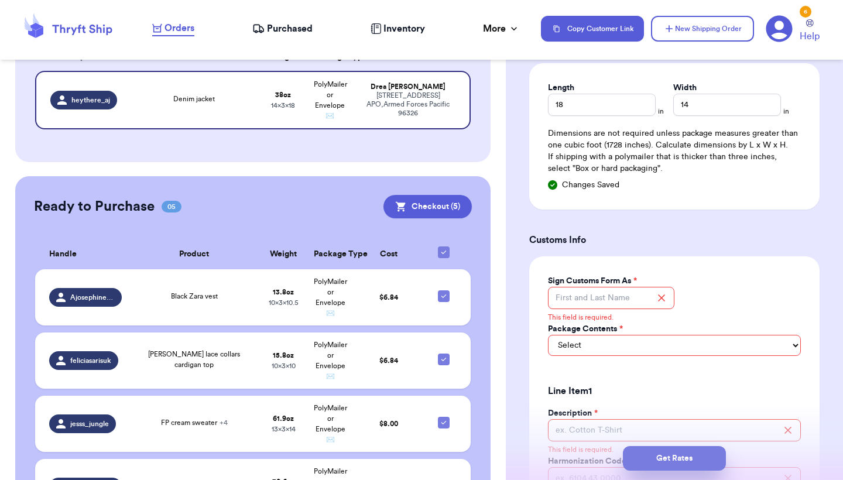
scroll to position [820, 0]
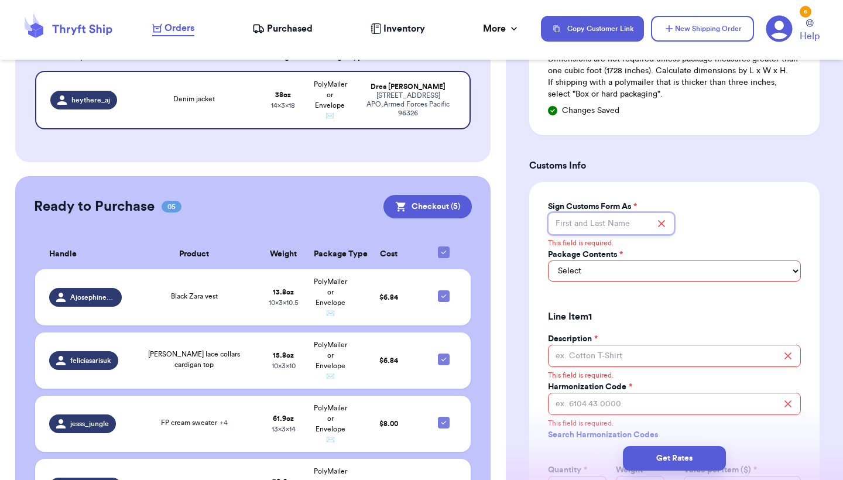
click at [615, 235] on input "Sign Customs Form As *" at bounding box center [611, 224] width 126 height 22
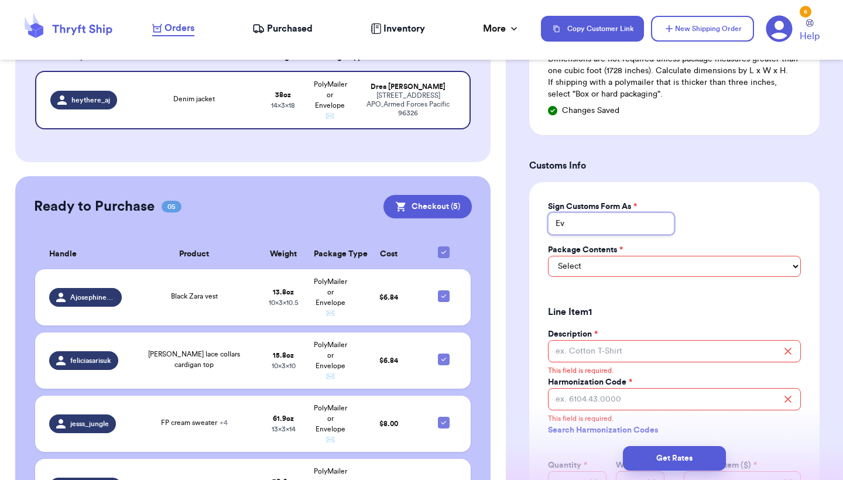
type input "Eva"
type input "Eva Aguilar"
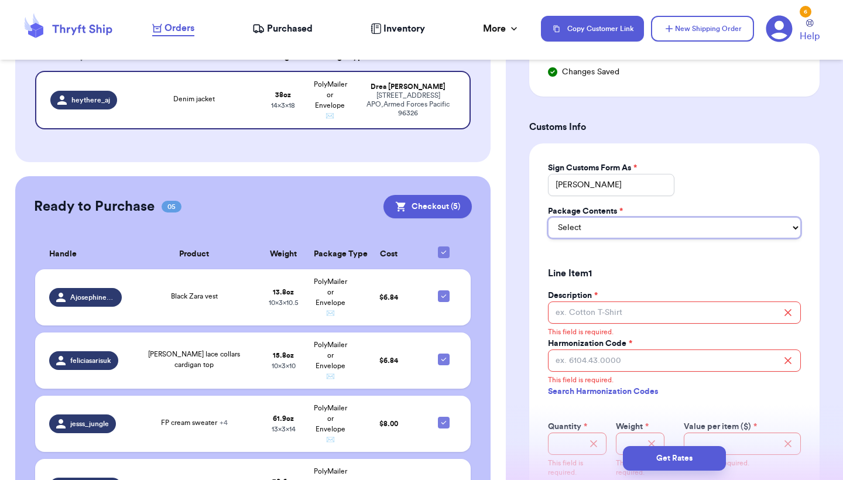
select select "MERCHANDISE"
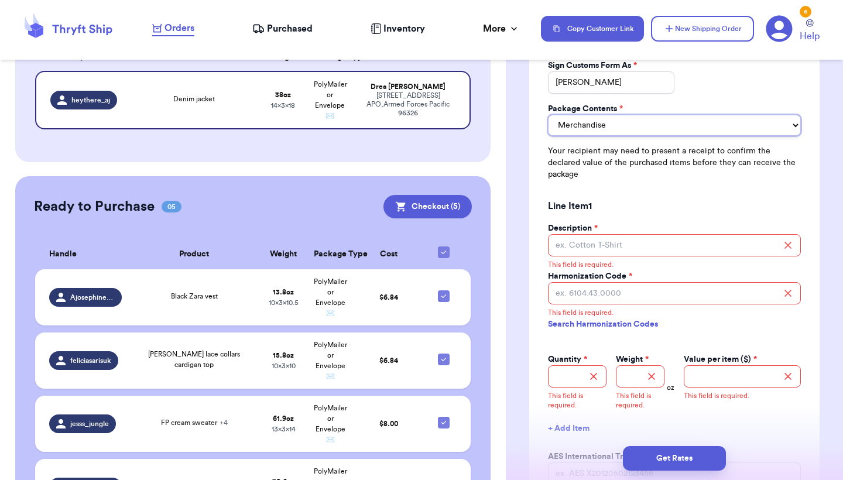
scroll to position [962, 0]
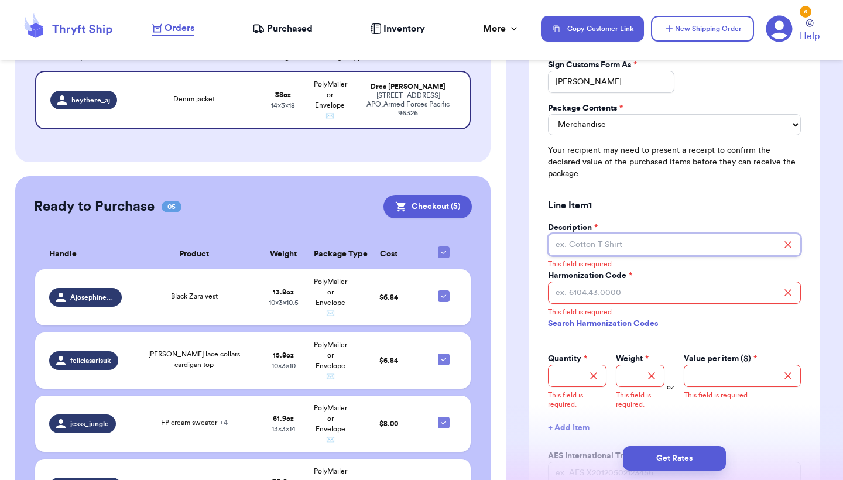
click at [613, 245] on input "Description *" at bounding box center [674, 245] width 253 height 22
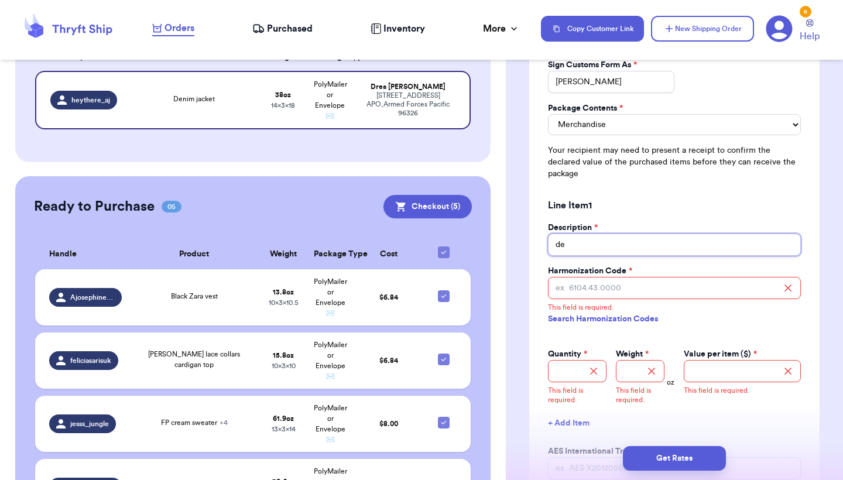
type input "d"
type input "cotton jacket"
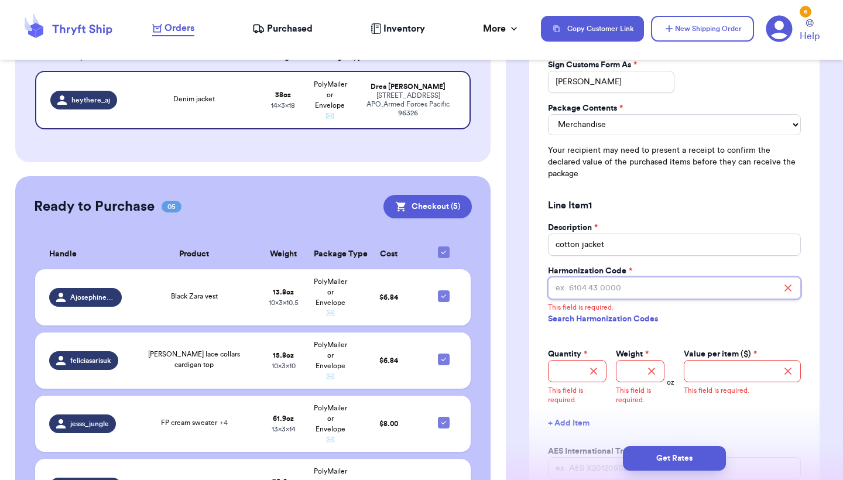
click at [597, 289] on input "Harmonization Code *" at bounding box center [674, 288] width 253 height 22
click at [599, 316] on link "Search Harmonization Codes" at bounding box center [674, 319] width 253 height 21
click at [599, 273] on label "Harmonization Code *" at bounding box center [590, 271] width 84 height 12
click at [599, 277] on input "Harmonization Code *" at bounding box center [674, 288] width 253 height 22
paste input "6202.30"
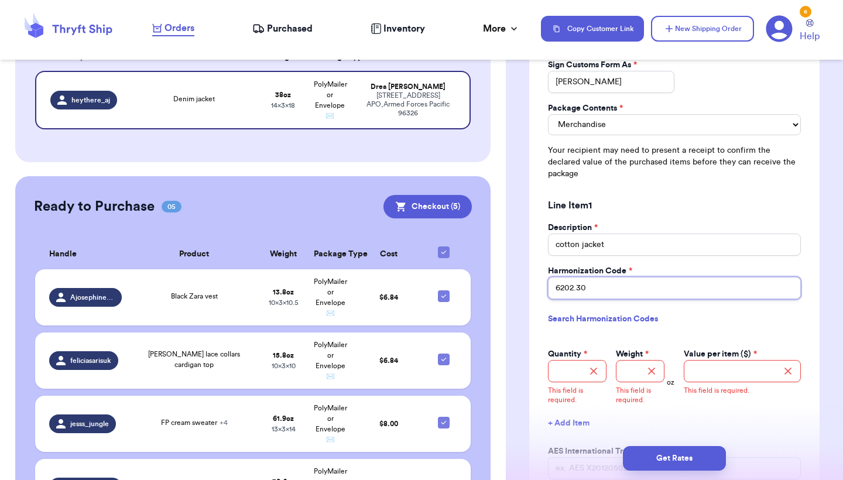
type input "6202.30"
click at [590, 333] on div "Description * cotton jacket Harmonization Code * 6202.30 Search Harmonization C…" at bounding box center [674, 304] width 253 height 165
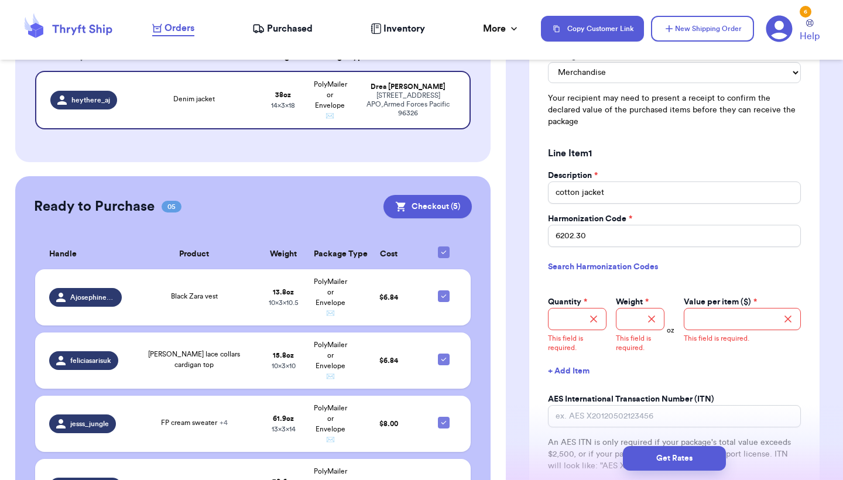
scroll to position [1032, 0]
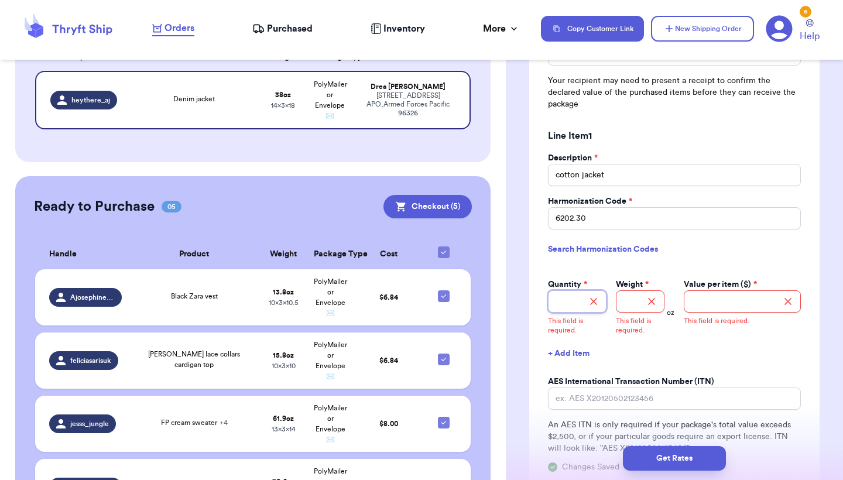
click at [575, 303] on input "Quantity *" at bounding box center [577, 301] width 59 height 22
type input "1"
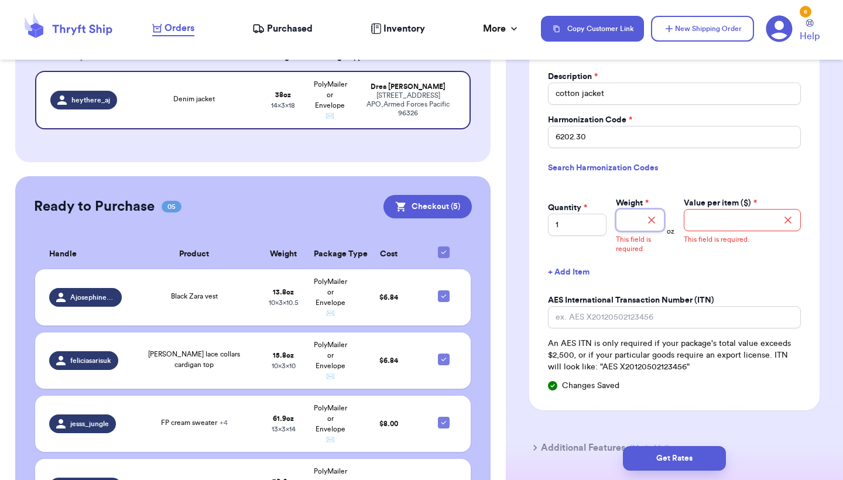
scroll to position [1130, 0]
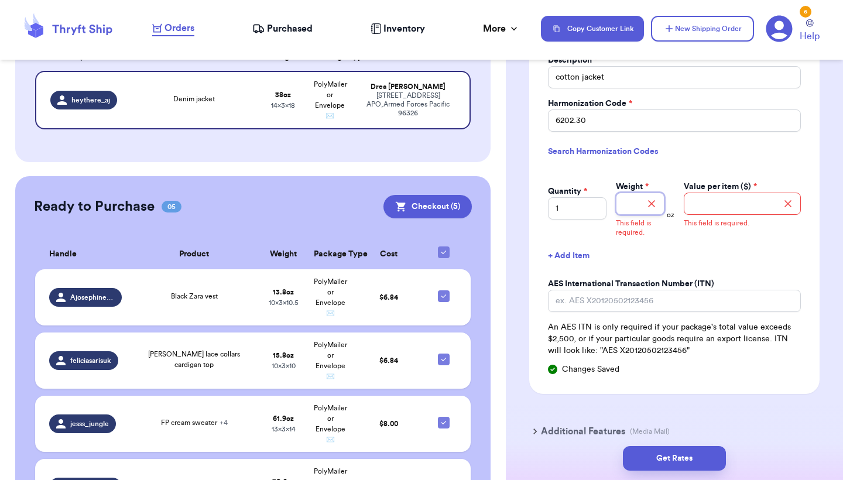
type input "2"
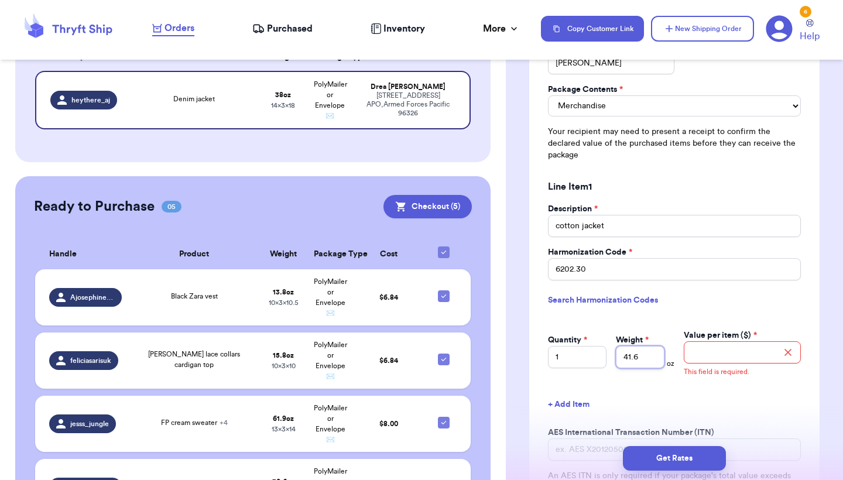
scroll to position [981, 0]
type input "41.6"
click at [707, 347] on input "Value per item ($) *" at bounding box center [742, 352] width 117 height 22
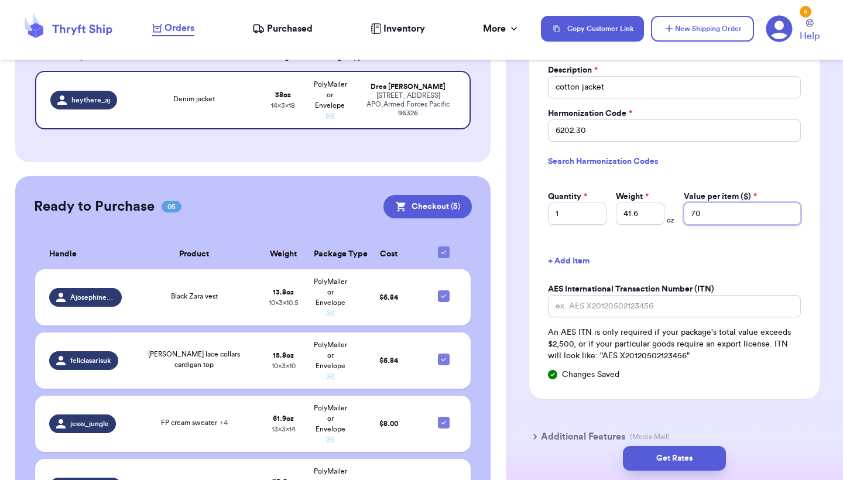
scroll to position [1157, 0]
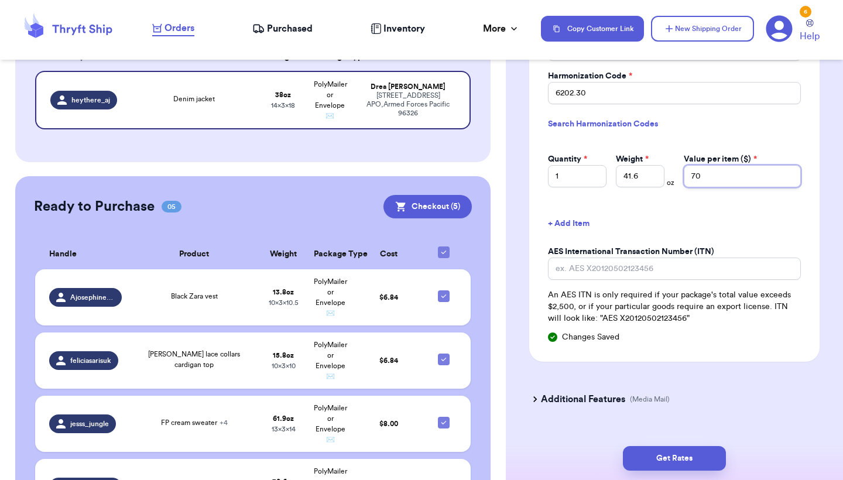
type input "70"
click at [739, 221] on button "+ Add Item" at bounding box center [674, 224] width 262 height 26
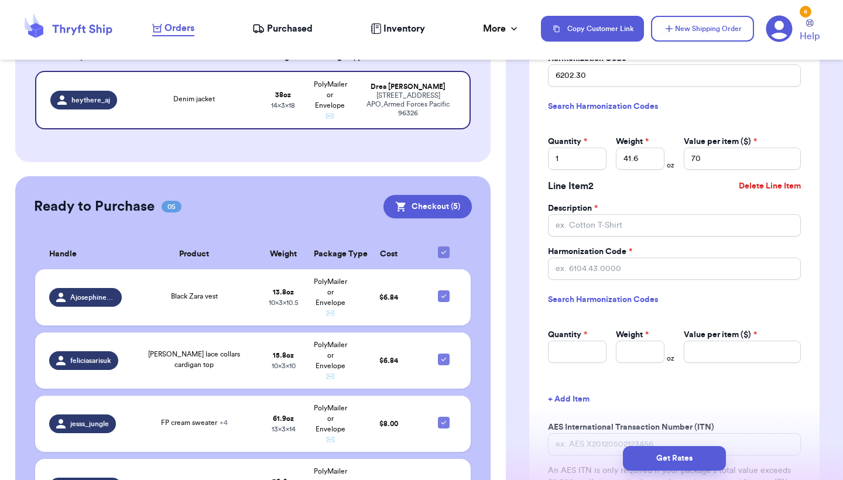
scroll to position [1181, 0]
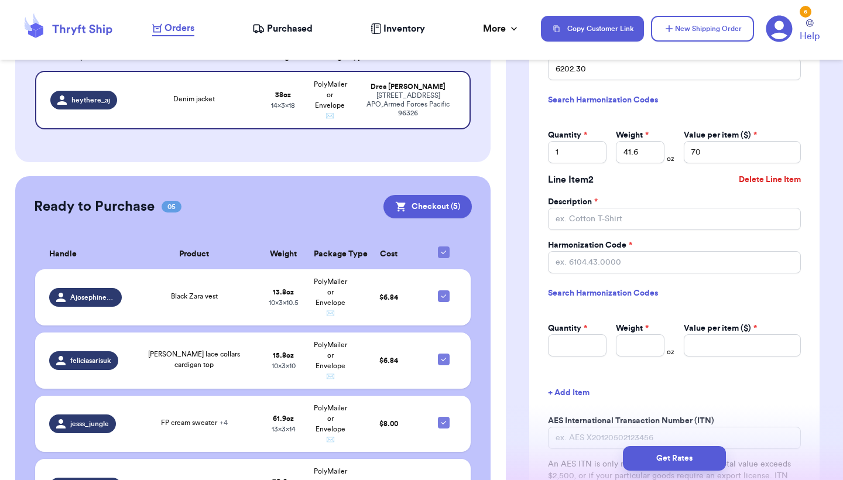
click at [714, 177] on div "Line Item 2 Delete Line Item" at bounding box center [674, 179] width 253 height 33
click at [747, 177] on button "Delete Line Item" at bounding box center [769, 180] width 71 height 26
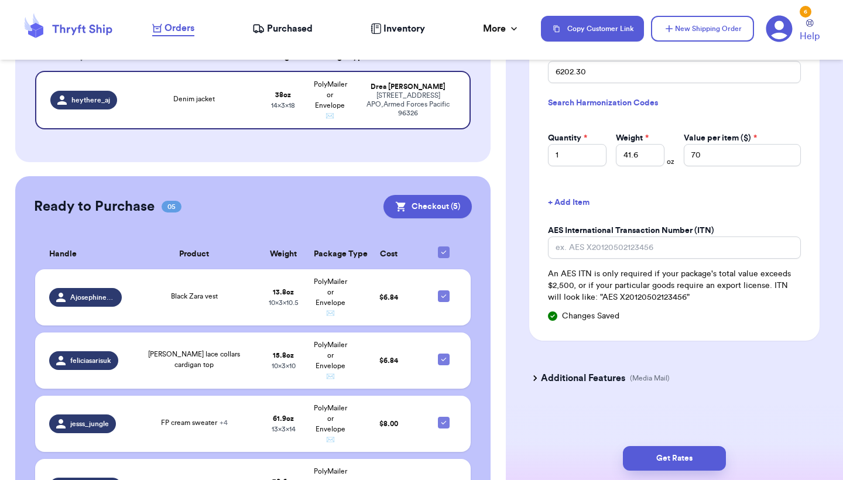
scroll to position [0, 0]
click at [647, 464] on button "Get Rates" at bounding box center [674, 458] width 103 height 25
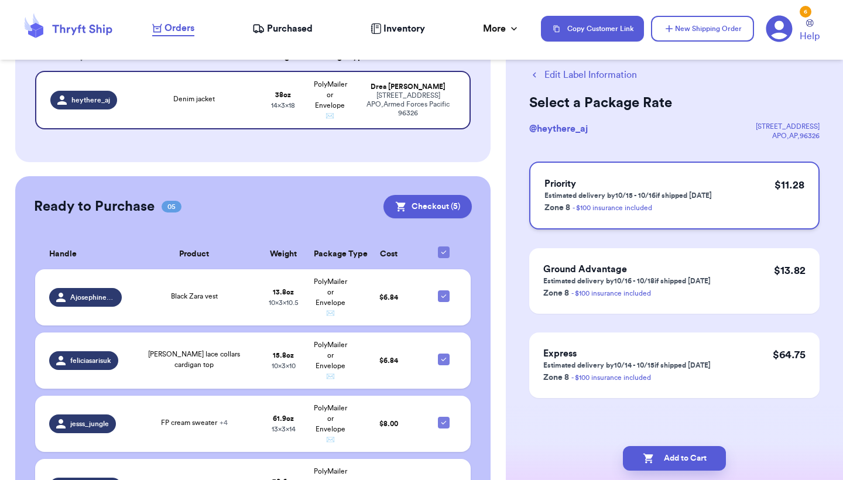
click at [672, 183] on h3 "Priority" at bounding box center [628, 184] width 167 height 14
click at [658, 457] on button "Add to Cart" at bounding box center [674, 458] width 103 height 25
checkbox input "true"
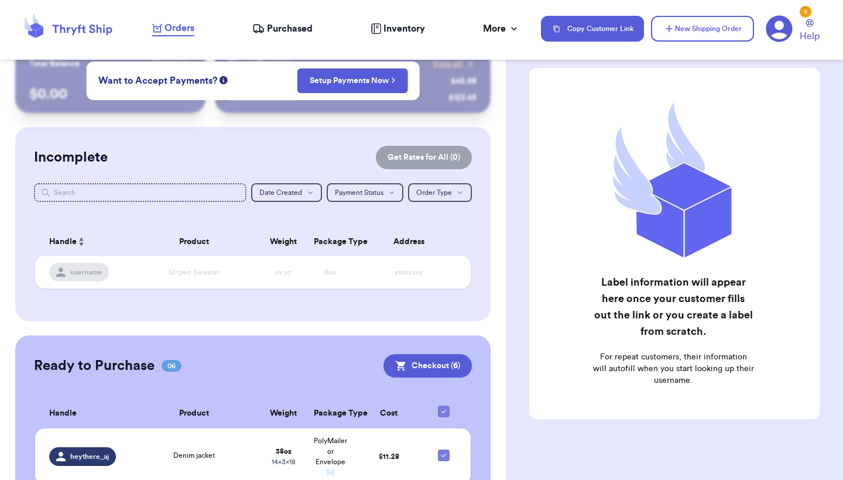
scroll to position [0, 0]
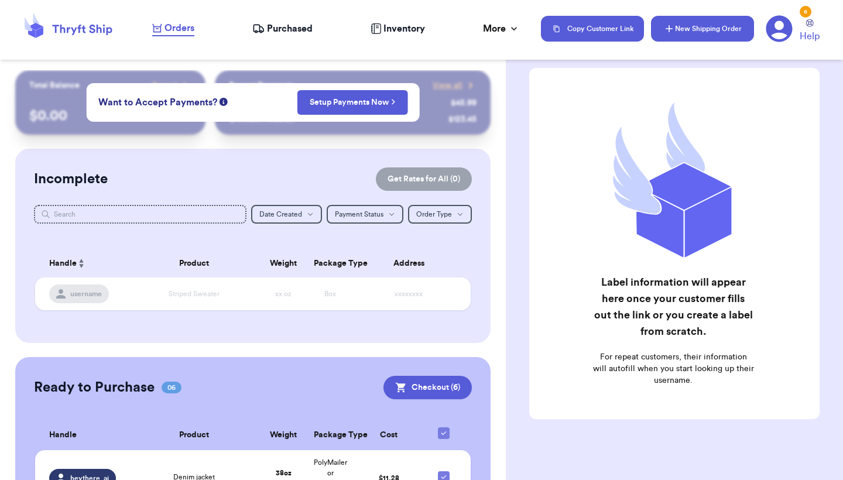
click at [675, 37] on button "New Shipping Order" at bounding box center [702, 29] width 103 height 26
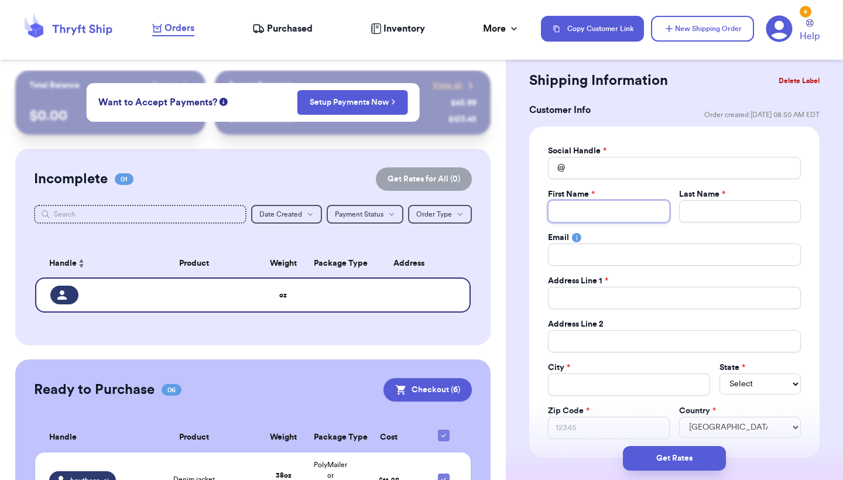
type input "l"
type input "la"
type input "lai"
type input "la"
type input "l"
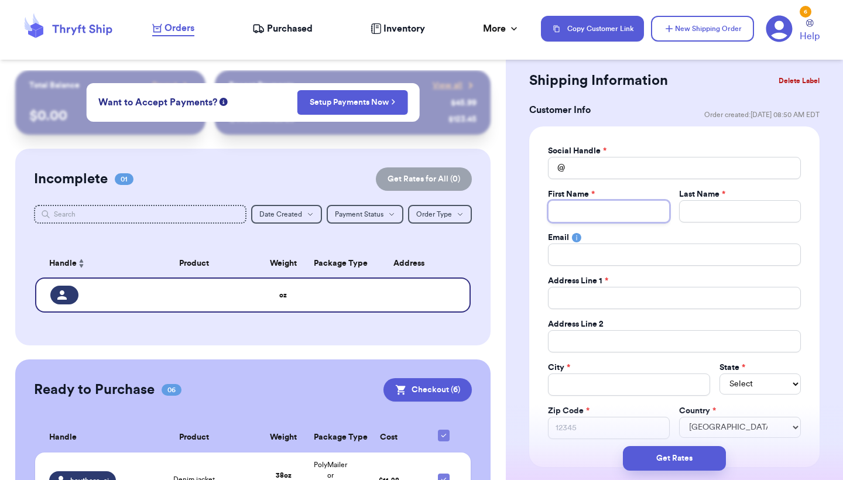
type input "j"
type input "je"
type input "jen"
type input "jenn"
type input "jen"
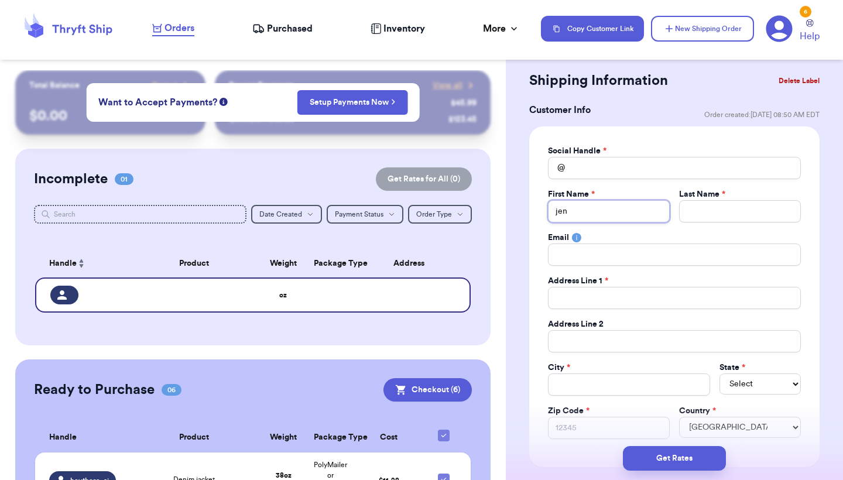
type input "je"
type input "j"
click at [618, 171] on input "Total Amount Paid" at bounding box center [674, 168] width 253 height 22
type input "l"
type input "la"
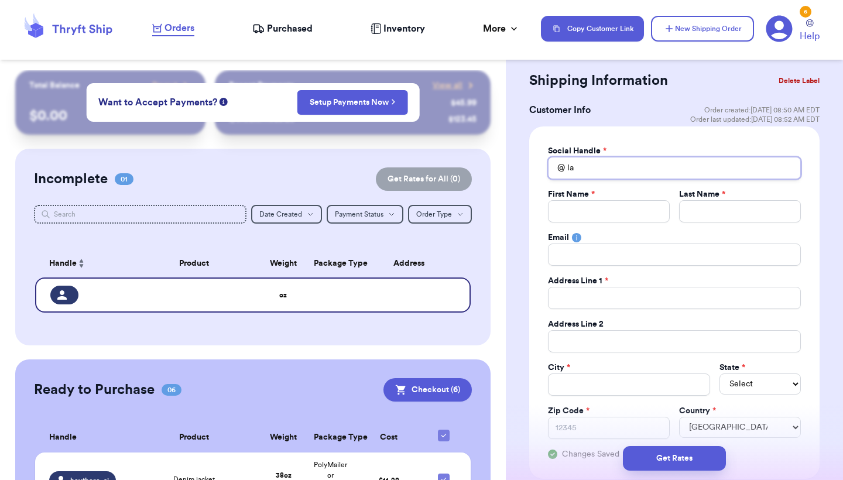
type input "lai"
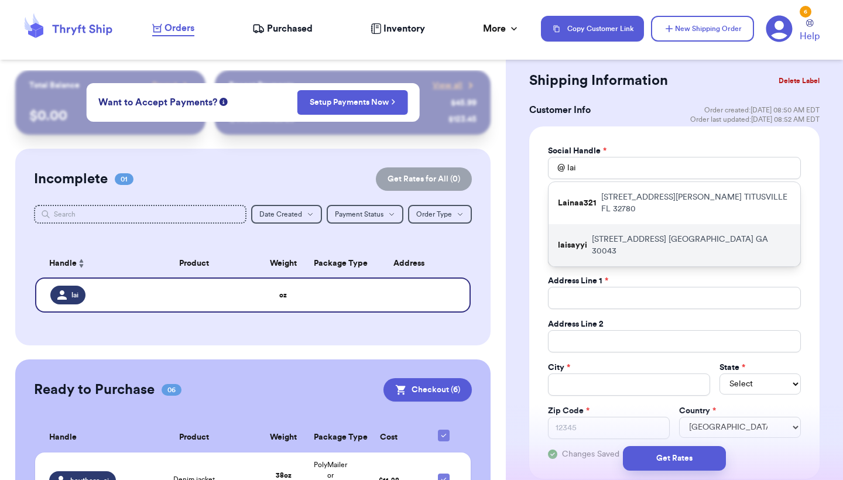
click at [617, 234] on p "2749 Lake Forest Trail NE Lawrenceville GA 30043" at bounding box center [691, 245] width 199 height 23
type input "laisayyi"
type input "Jennifer"
type input "Lai"
type input "jennlai92@gmail.com"
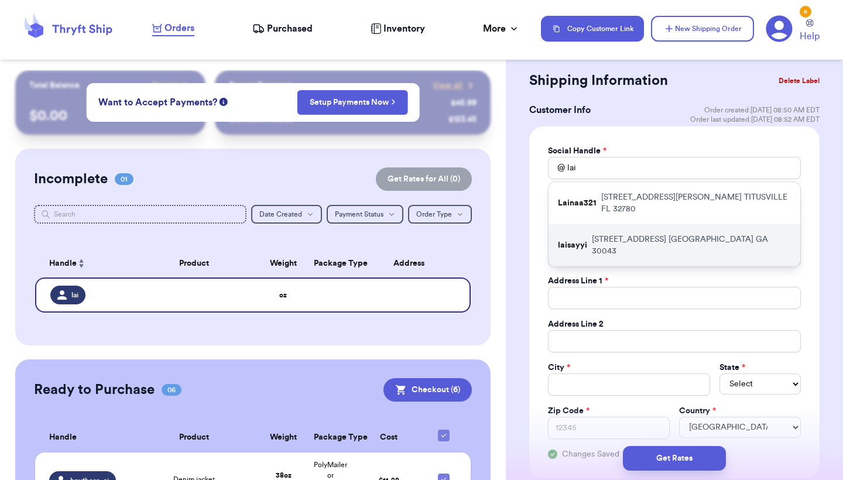
type input "2749 Lake Forest Trail NE"
type input "Lawrenceville"
select select "GA"
type input "30043"
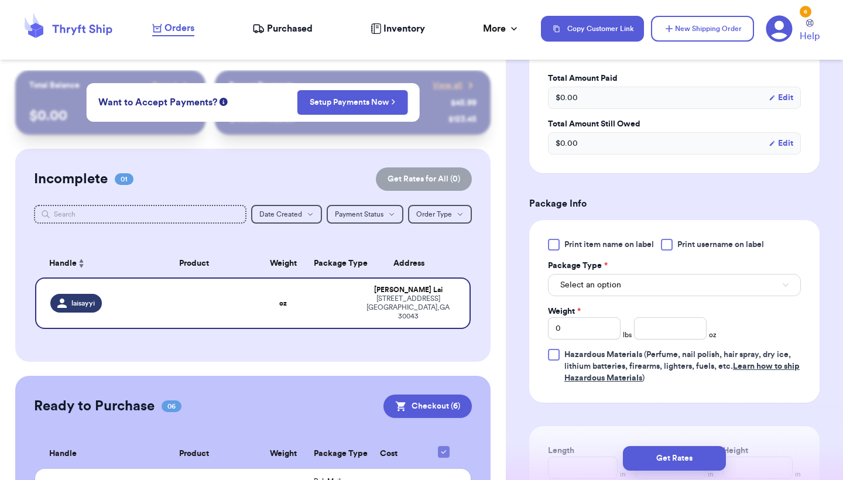
scroll to position [675, 0]
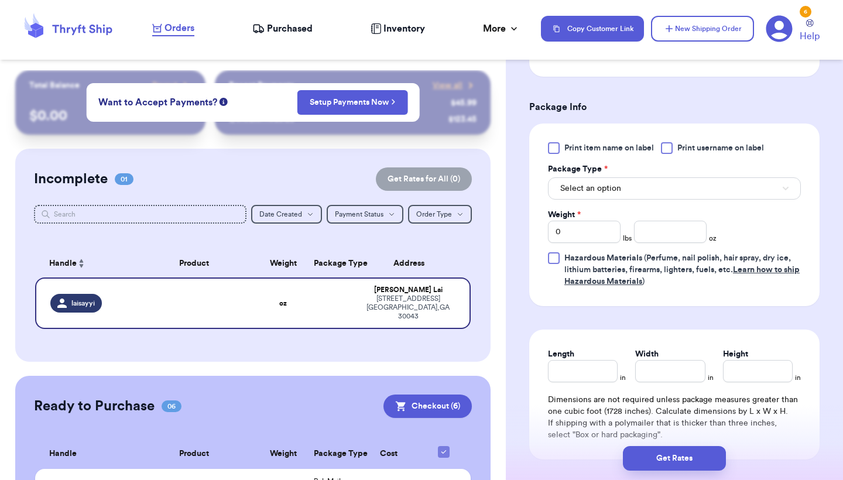
click at [627, 192] on button "Select an option" at bounding box center [674, 188] width 253 height 22
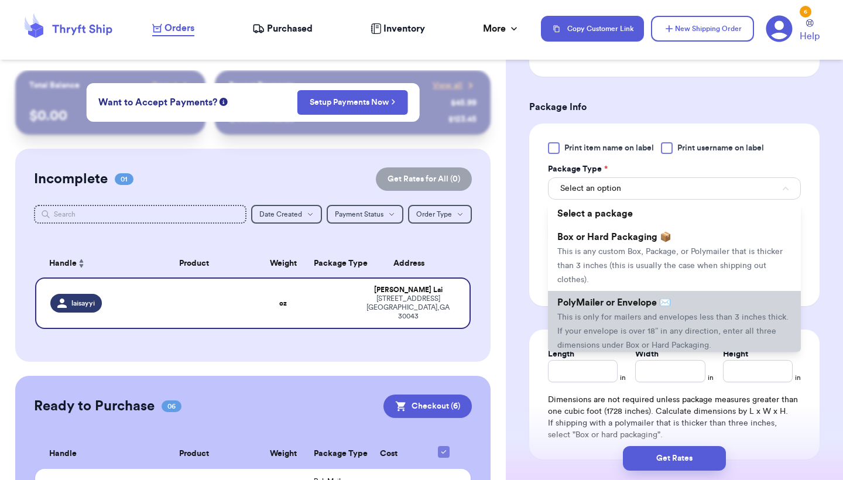
click at [620, 313] on li "PolyMailer or Envelope ✉️ This is only for mailers and envelopes less than 3 in…" at bounding box center [674, 324] width 253 height 66
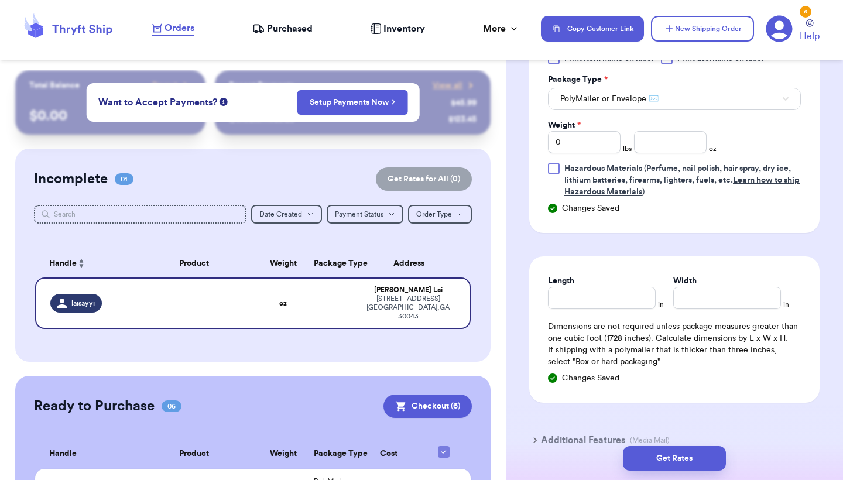
scroll to position [770, 0]
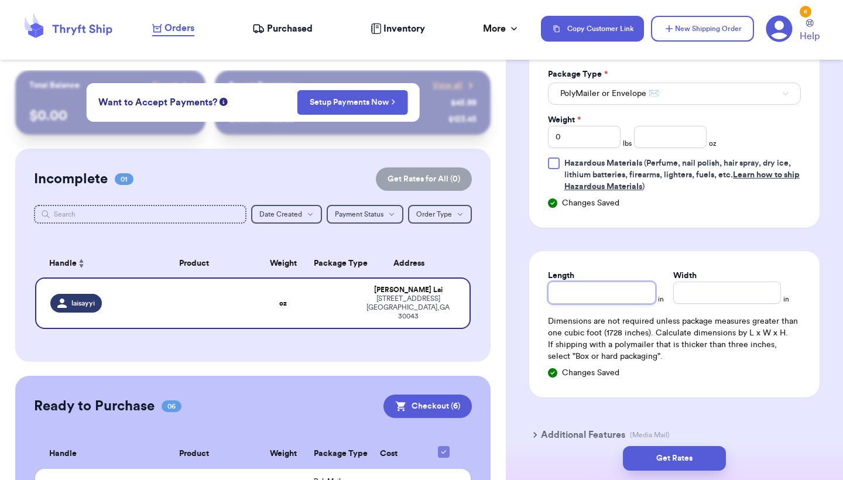
click at [621, 297] on input "Length" at bounding box center [602, 293] width 108 height 22
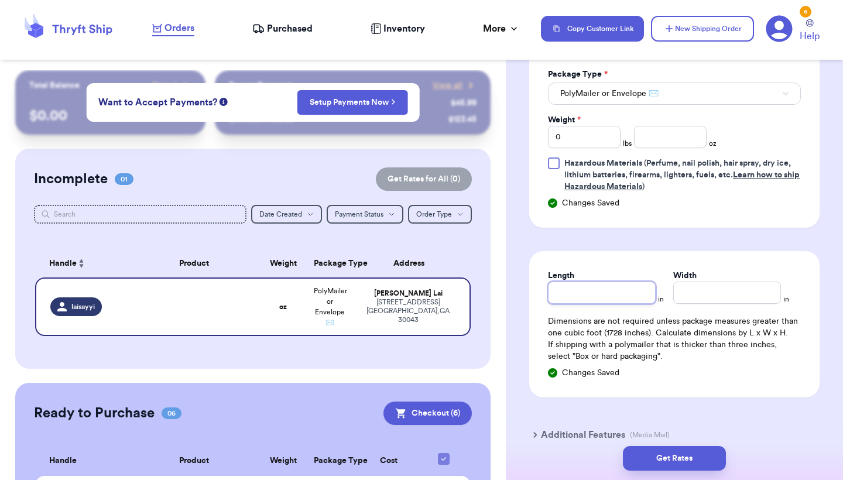
type input "1"
type input "14"
type input "14.5"
type input "1"
type input "15"
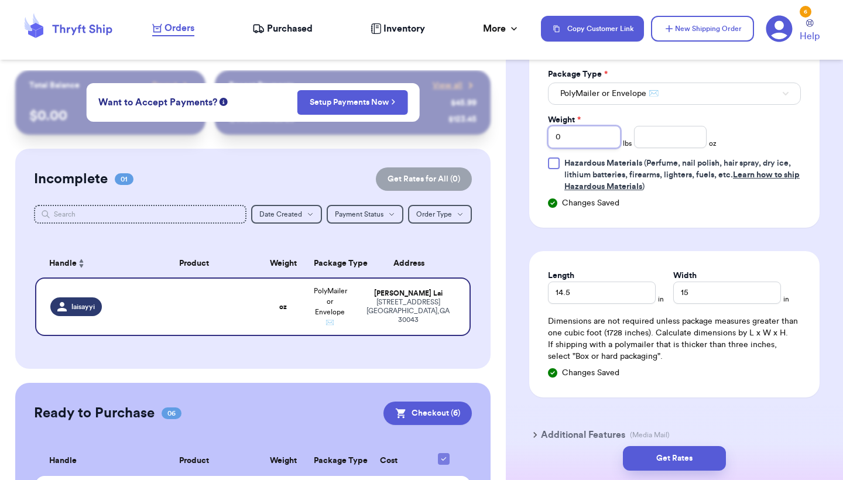
click at [586, 139] on input "0" at bounding box center [584, 137] width 73 height 22
type input "1"
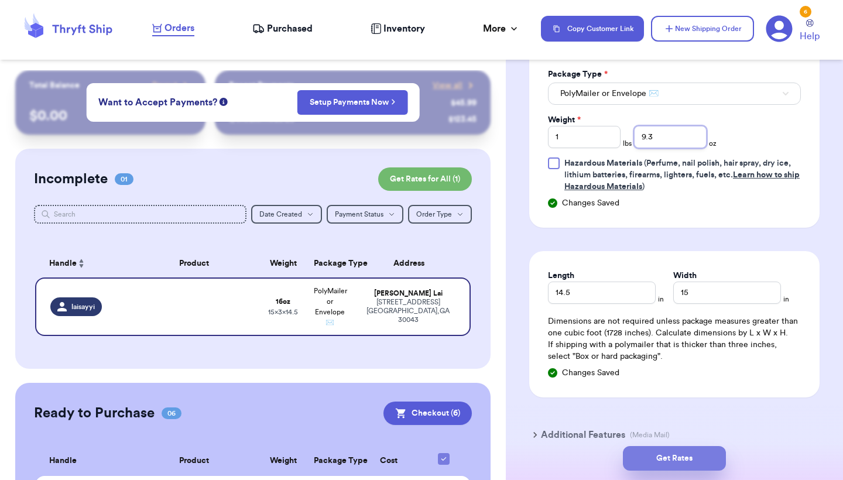
type input "9.3"
click at [651, 462] on button "Get Rates" at bounding box center [674, 458] width 103 height 25
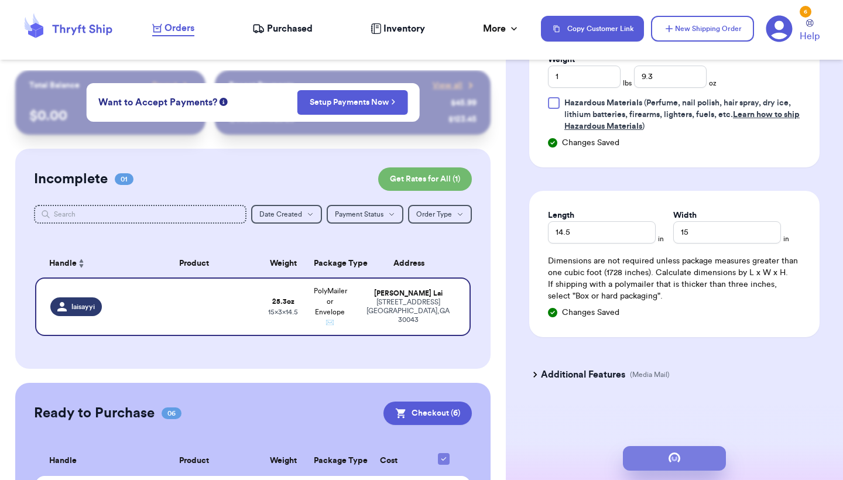
scroll to position [0, 0]
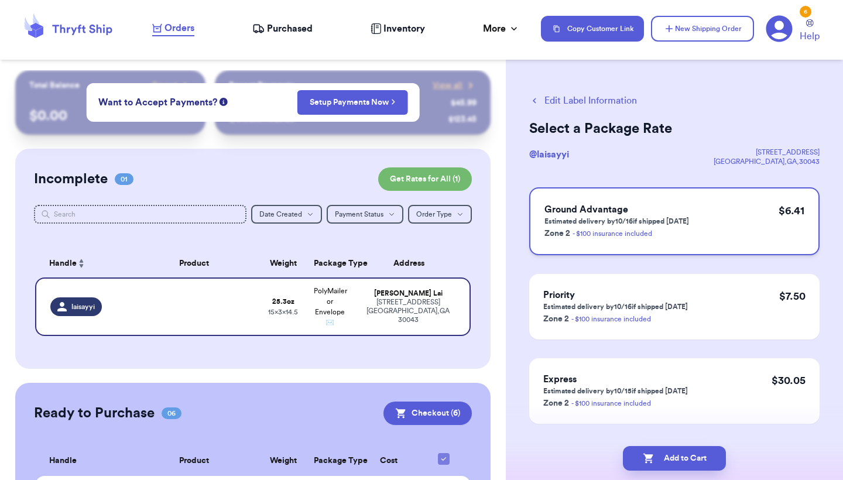
click at [743, 210] on div "Ground Advantage Estimated delivery by 10/16 if shipped today Zone 2 - $100 ins…" at bounding box center [674, 221] width 290 height 68
click at [657, 460] on button "Add to Cart" at bounding box center [674, 458] width 103 height 25
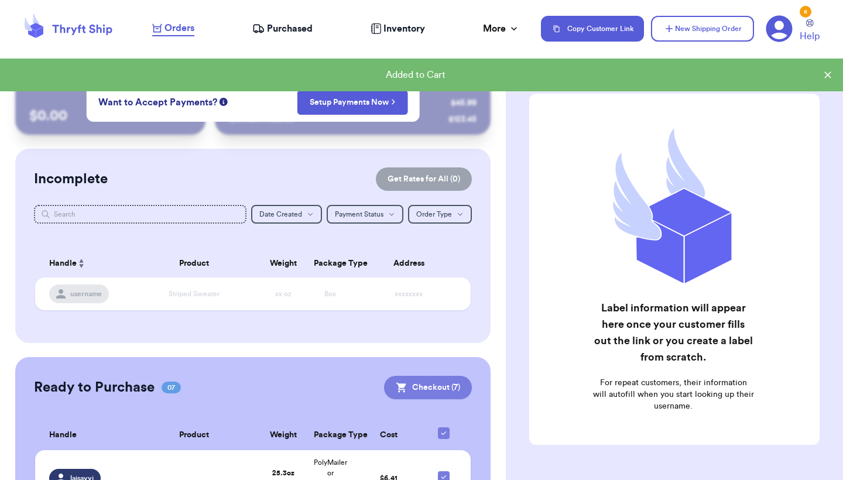
click at [418, 389] on button "Checkout ( 7 )" at bounding box center [428, 387] width 88 height 23
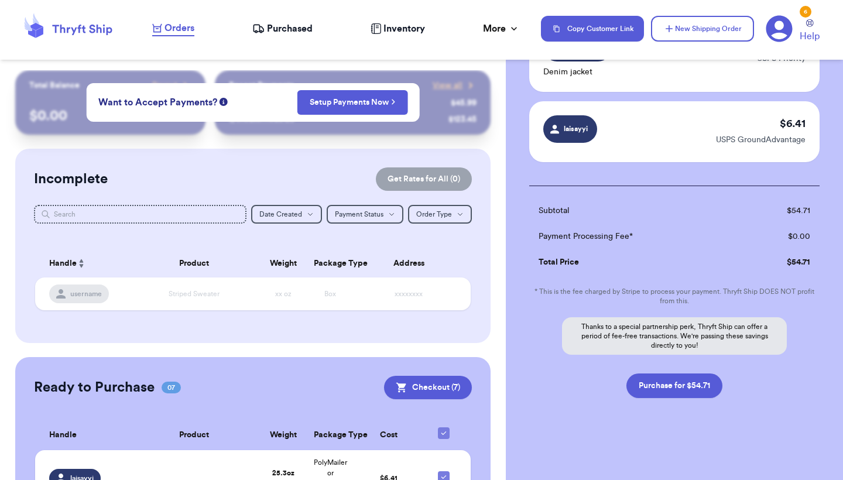
scroll to position [532, 0]
click at [692, 384] on button "Purchase for $54.71" at bounding box center [675, 386] width 96 height 25
checkbox input "false"
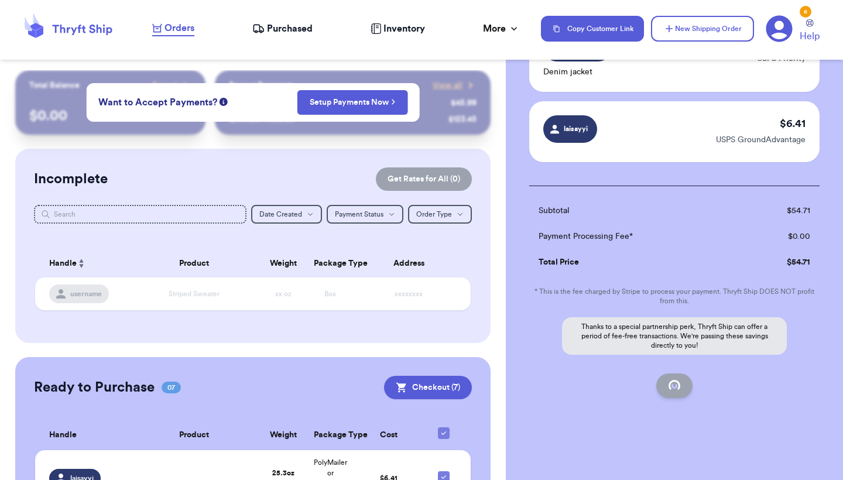
checkbox input "false"
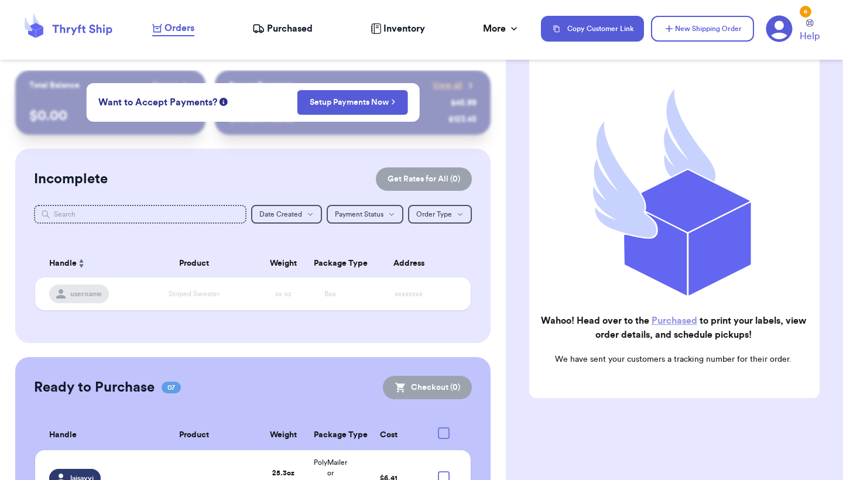
scroll to position [91, 0]
checkbox input "true"
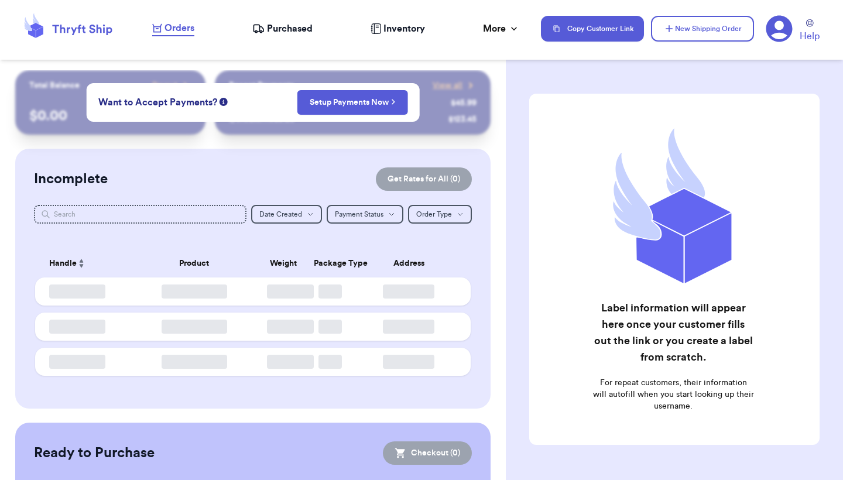
click at [279, 28] on span "Purchased" at bounding box center [290, 29] width 46 height 14
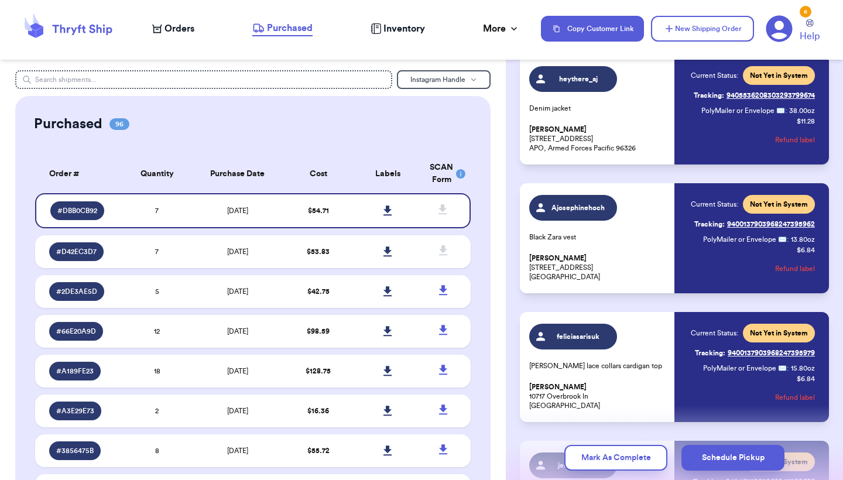
scroll to position [340, 0]
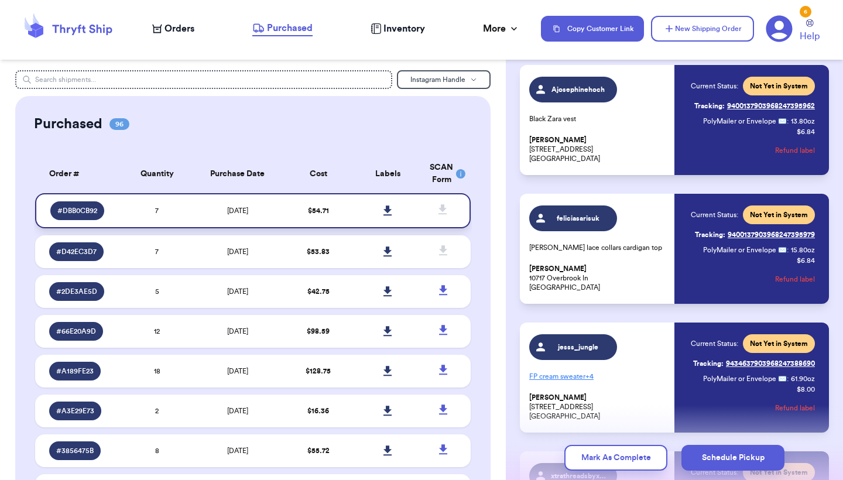
click at [390, 216] on icon at bounding box center [388, 211] width 9 height 11
